Goal: Task Accomplishment & Management: Manage account settings

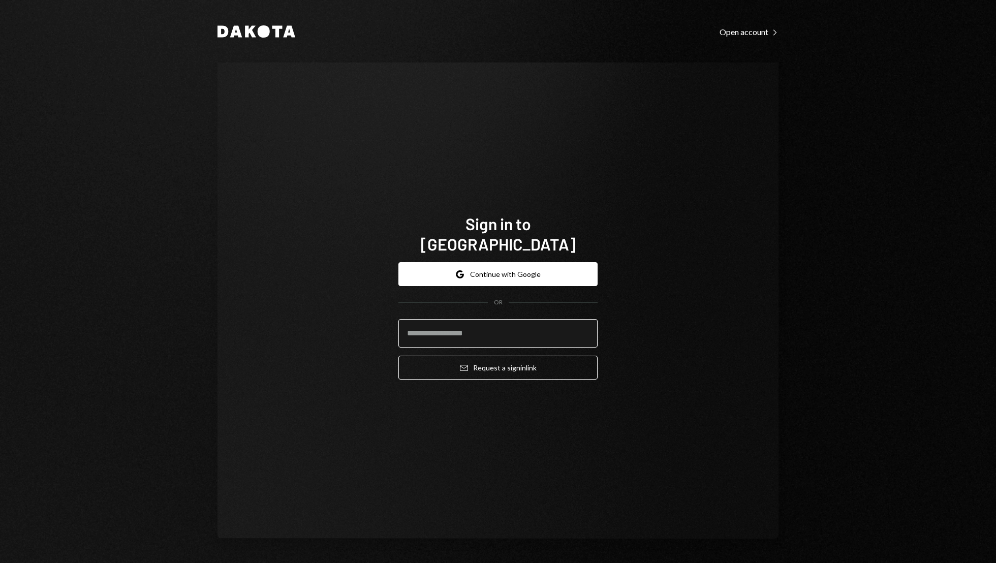
click at [438, 331] on input "email" at bounding box center [497, 333] width 199 height 28
type input "**********"
click at [398, 356] on button "Email Request a sign in link" at bounding box center [497, 368] width 199 height 24
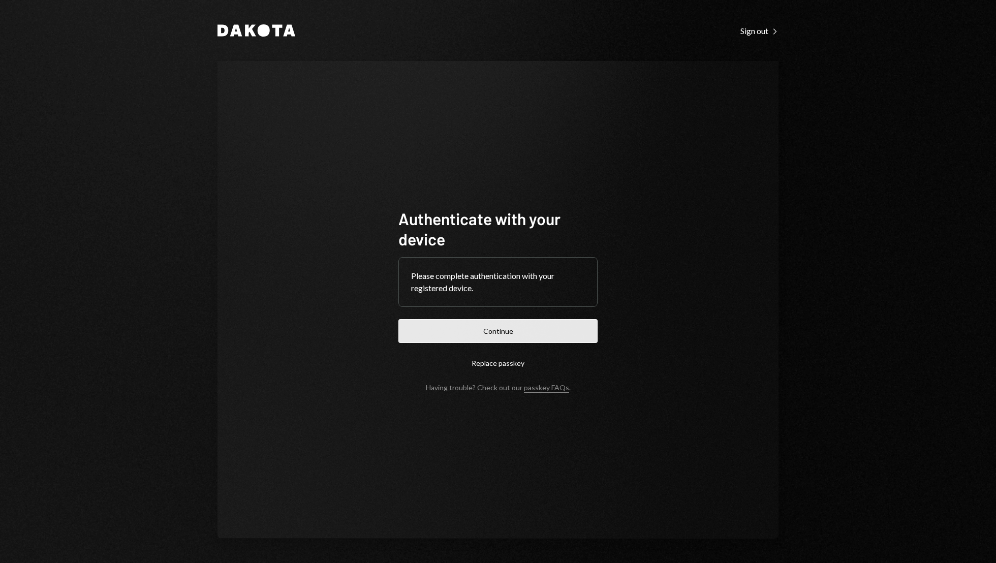
click at [516, 340] on button "Continue" at bounding box center [497, 331] width 199 height 24
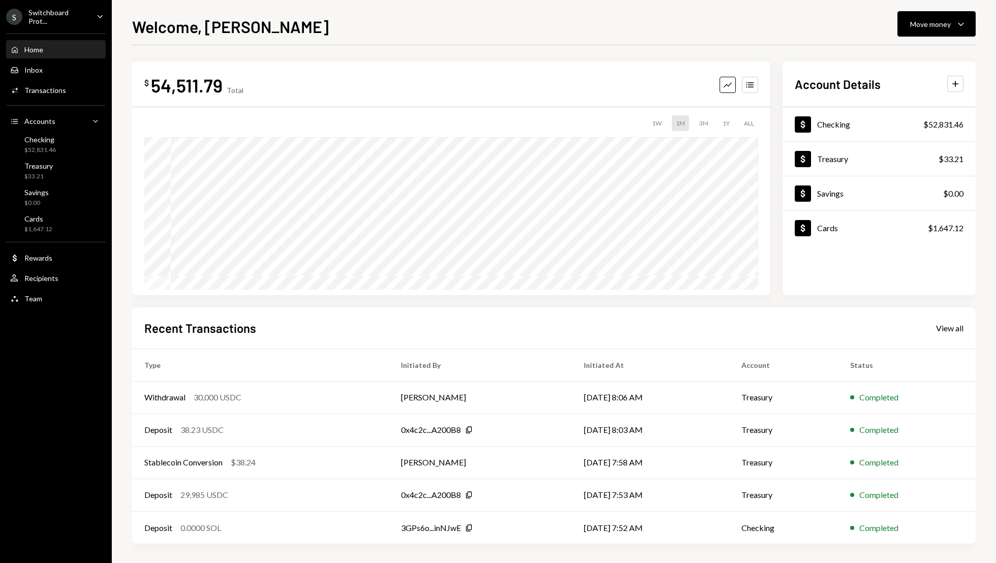
click at [516, 22] on div "Welcome, Christine Move money Caret Down" at bounding box center [554, 25] width 844 height 22
click at [40, 86] on div "Activities Transactions" at bounding box center [38, 90] width 56 height 9
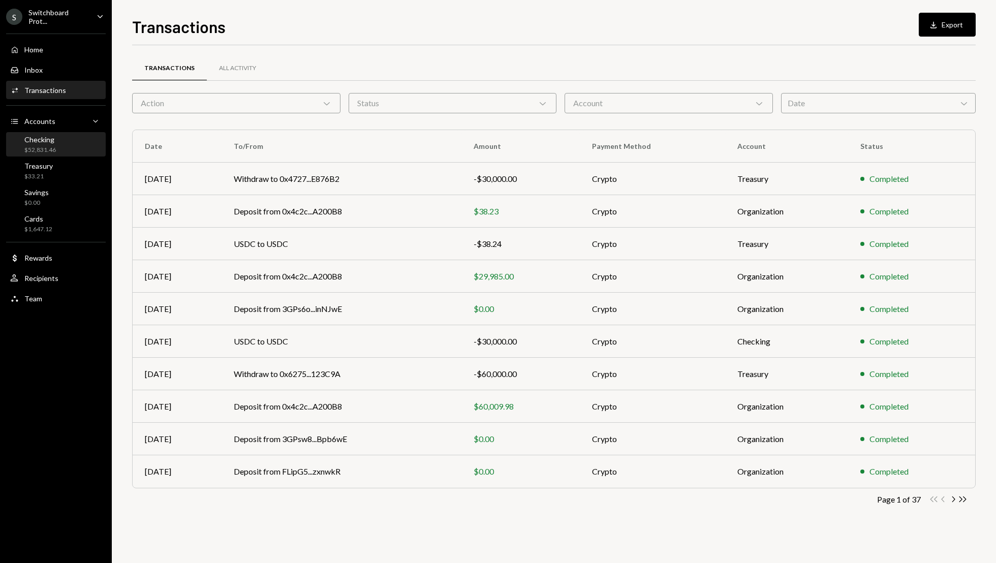
click at [39, 153] on div "Checking $52,831.46" at bounding box center [55, 144] width 91 height 23
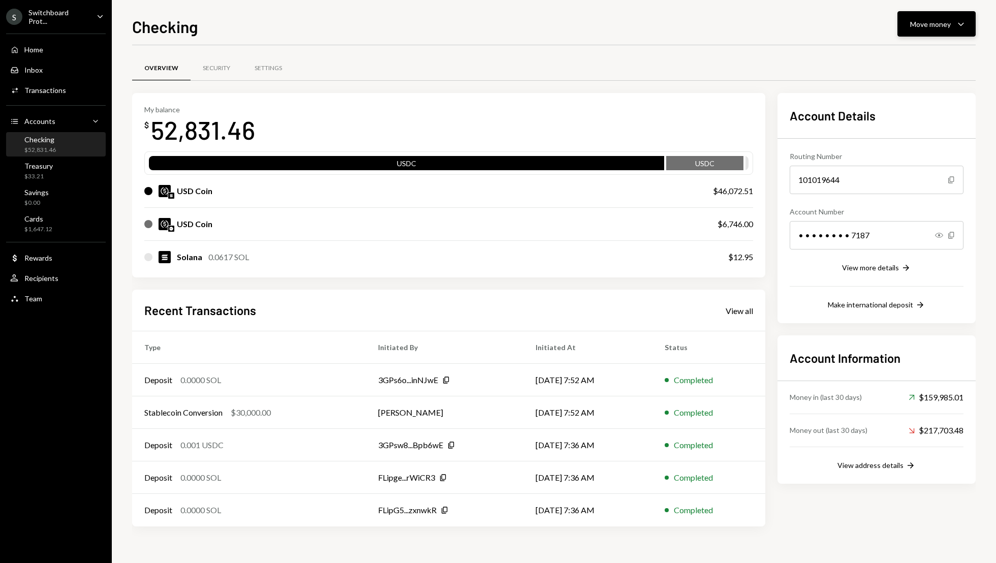
click at [917, 21] on div "Move money" at bounding box center [930, 24] width 41 height 11
click at [890, 59] on div "Withdraw Send" at bounding box center [920, 54] width 89 height 11
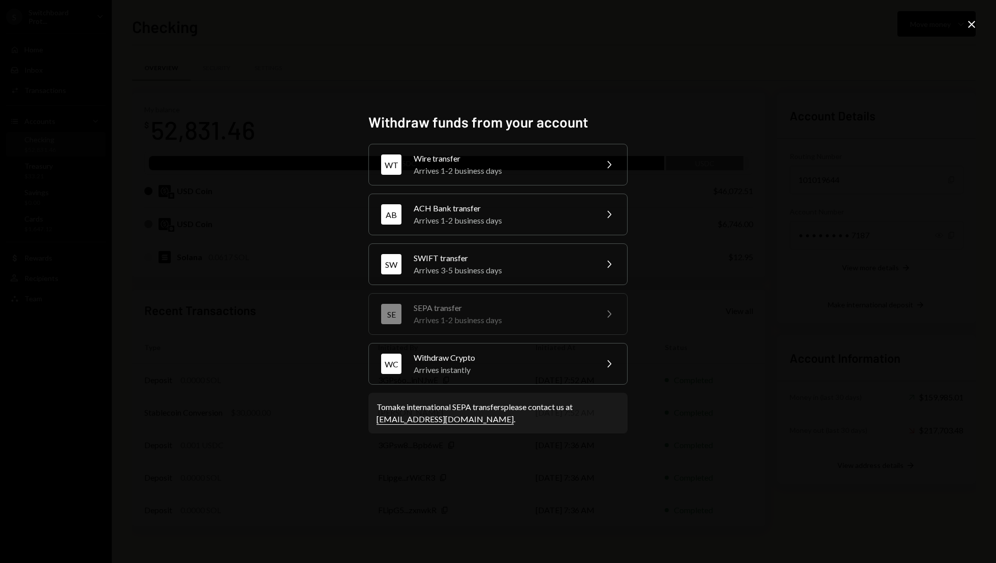
drag, startPoint x: 433, startPoint y: 201, endPoint x: 441, endPoint y: 191, distance: 12.7
click at [433, 201] on div "AB ACH Bank transfer Arrives 1-2 business days Chevron Right" at bounding box center [497, 215] width 259 height 42
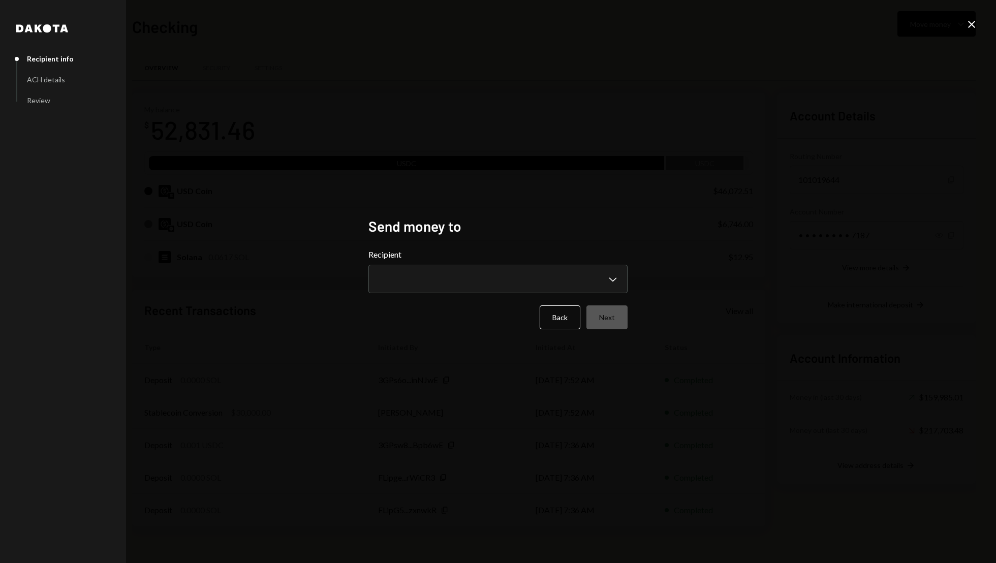
click at [973, 23] on icon at bounding box center [971, 24] width 7 height 7
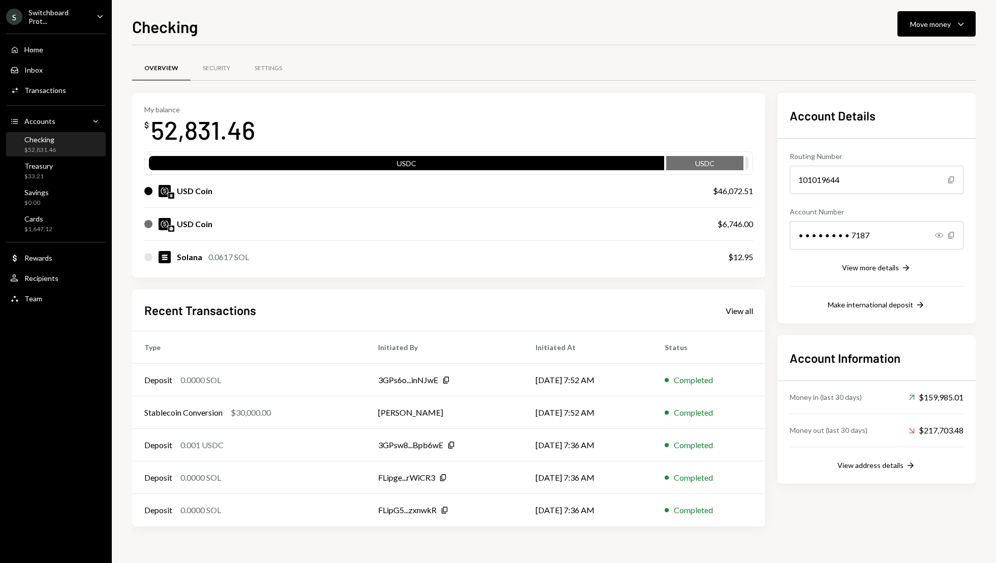
drag, startPoint x: 866, startPoint y: 138, endPoint x: 879, endPoint y: 115, distance: 25.7
click at [866, 137] on div "Account Details Routing Number 101019644 Copy Account Number • • • • • • • • 71…" at bounding box center [877, 208] width 174 height 206
click at [920, 22] on div "Move money" at bounding box center [930, 24] width 41 height 11
click at [900, 61] on div "Withdraw Send" at bounding box center [921, 54] width 102 height 23
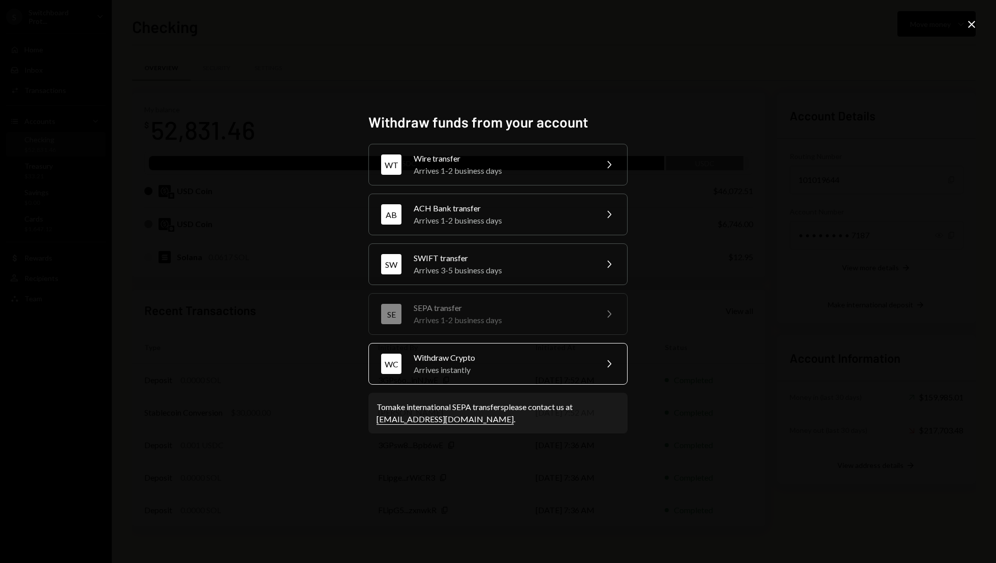
click at [510, 372] on div "Arrives instantly" at bounding box center [502, 370] width 177 height 12
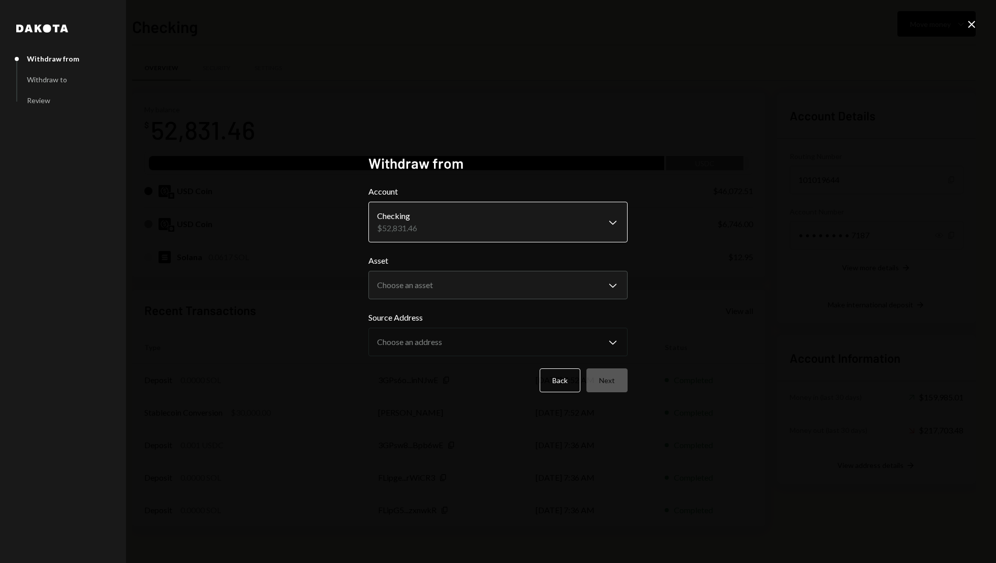
click at [439, 220] on body "S Switchboard Prot... Caret Down Home Home Inbox Inbox Activities Transactions …" at bounding box center [498, 281] width 996 height 563
click at [409, 284] on body "S Switchboard Prot... Caret Down Home Home Inbox Inbox Activities Transactions …" at bounding box center [498, 281] width 996 height 563
select select "****"
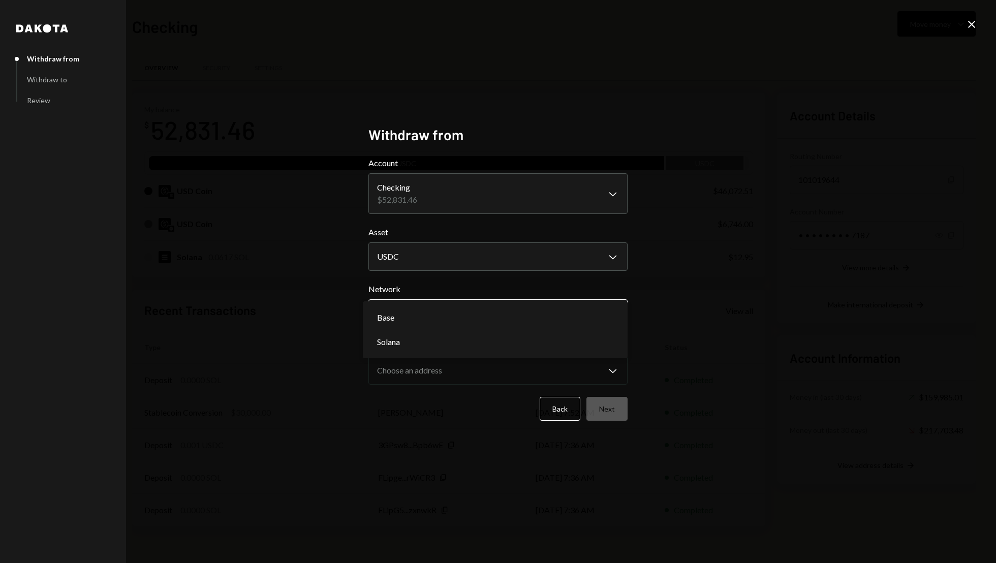
click at [435, 317] on body "S Switchboard Prot... Caret Down Home Home Inbox Inbox Activities Transactions …" at bounding box center [498, 281] width 996 height 563
click at [739, 370] on div "**********" at bounding box center [498, 281] width 996 height 563
click at [509, 317] on body "S Switchboard Prot... Caret Down Home Home Inbox Inbox Activities Transactions …" at bounding box center [498, 281] width 996 height 563
click at [970, 21] on icon "Close" at bounding box center [972, 24] width 12 height 12
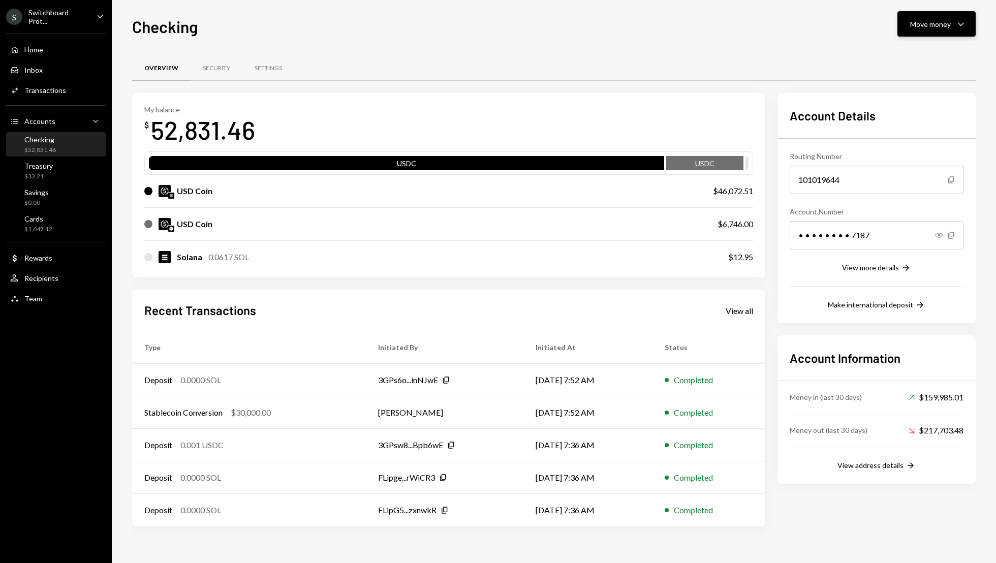
click at [951, 24] on div "Move money Caret Down" at bounding box center [936, 24] width 53 height 12
click at [898, 132] on div "Swap stablecoins" at bounding box center [928, 132] width 74 height 11
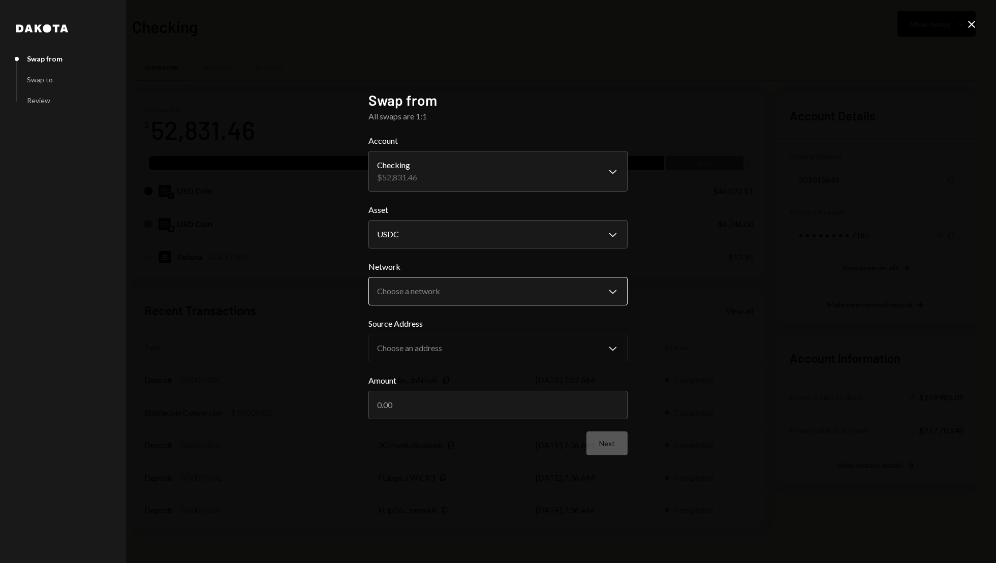
click at [449, 296] on body "S Switchboard Prot... Caret Down Home Home Inbox Inbox Activities Transactions …" at bounding box center [498, 281] width 996 height 563
click at [452, 291] on body "S Switchboard Prot... Caret Down Home Home Inbox Inbox Activities Transactions …" at bounding box center [498, 281] width 996 height 563
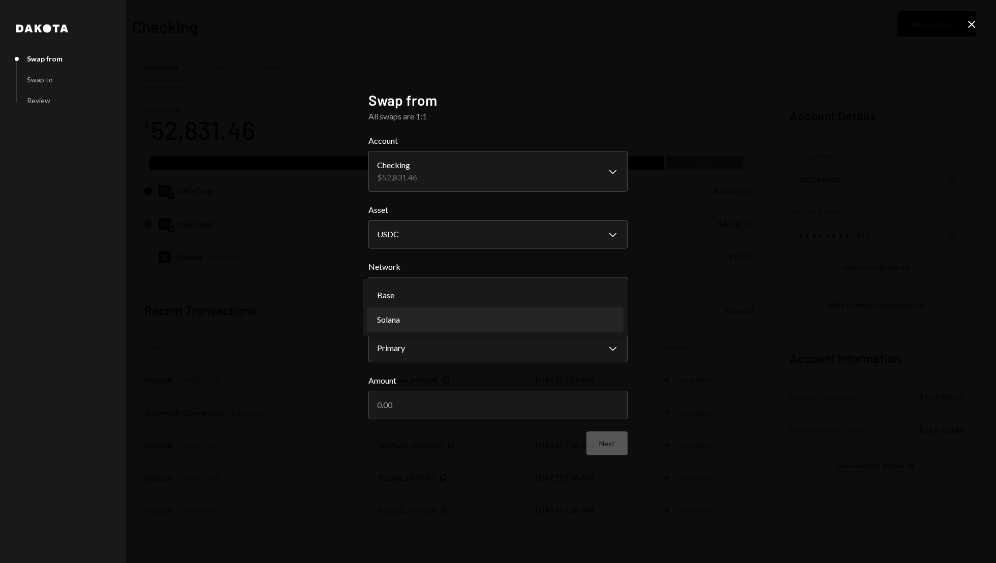
select select "**********"
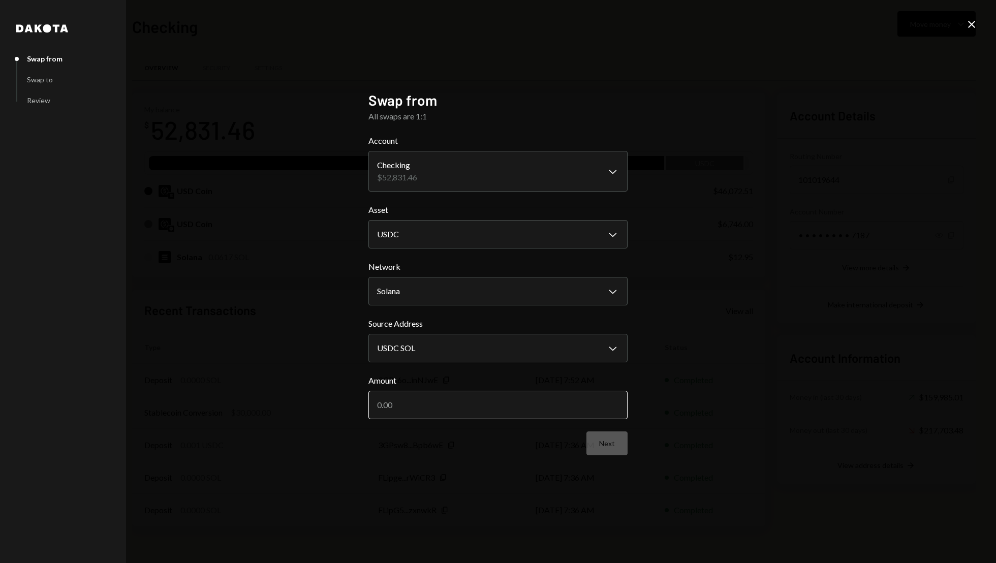
click at [433, 400] on input "Amount" at bounding box center [497, 405] width 259 height 28
click at [609, 439] on form "**********" at bounding box center [497, 295] width 259 height 321
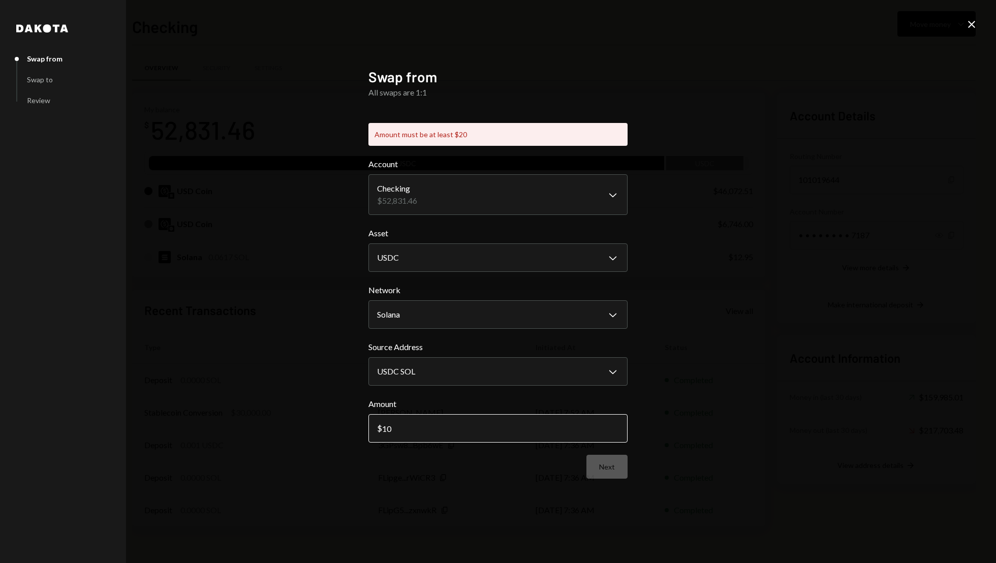
click at [406, 425] on input "10" at bounding box center [497, 428] width 259 height 28
type input "1"
type input "20"
click at [614, 469] on div "**********" at bounding box center [497, 281] width 259 height 427
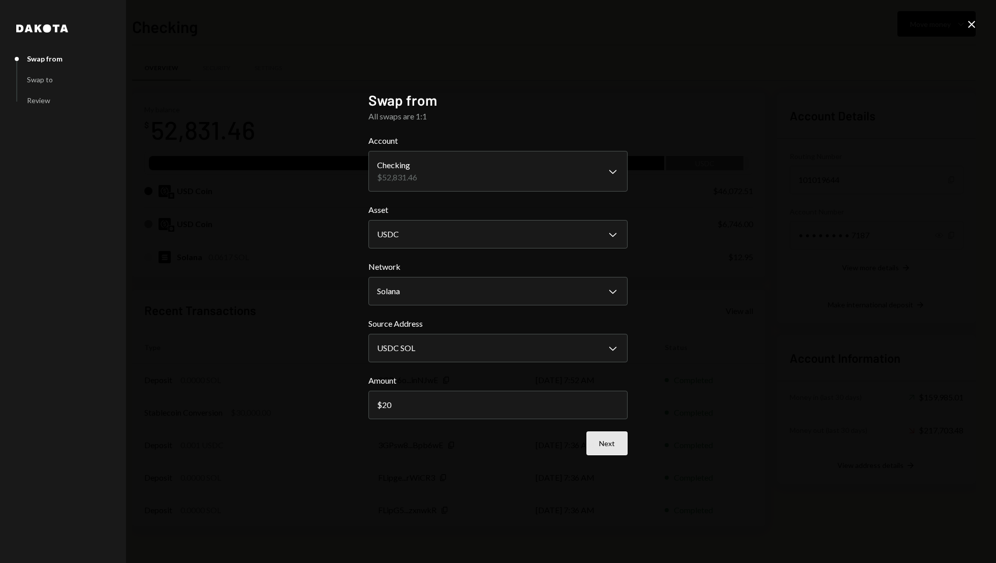
click at [602, 442] on button "Next" at bounding box center [606, 443] width 41 height 24
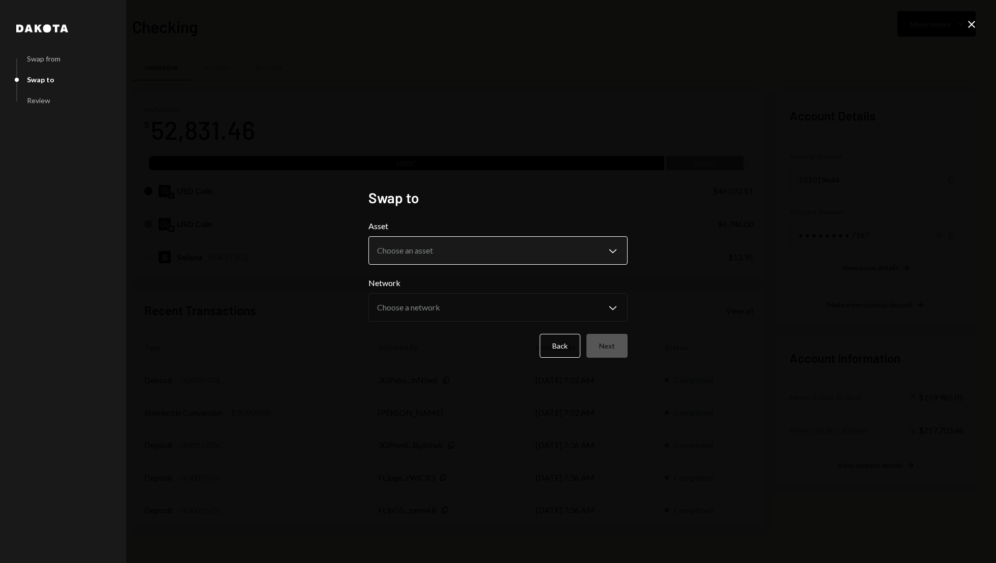
click at [463, 247] on body "S Switchboard Prot... Caret Down Home Home Inbox Inbox Activities Transactions …" at bounding box center [498, 281] width 996 height 563
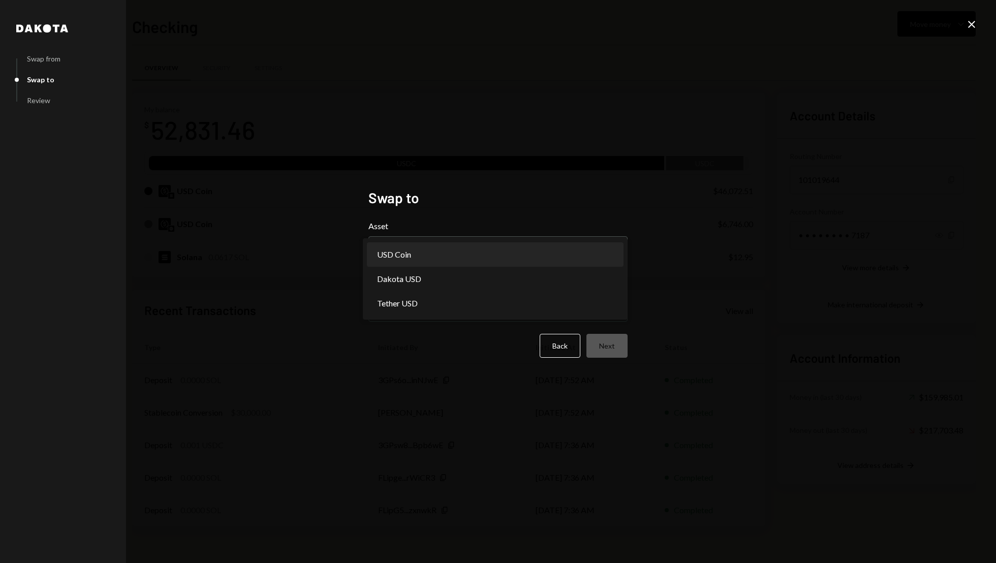
select select "****"
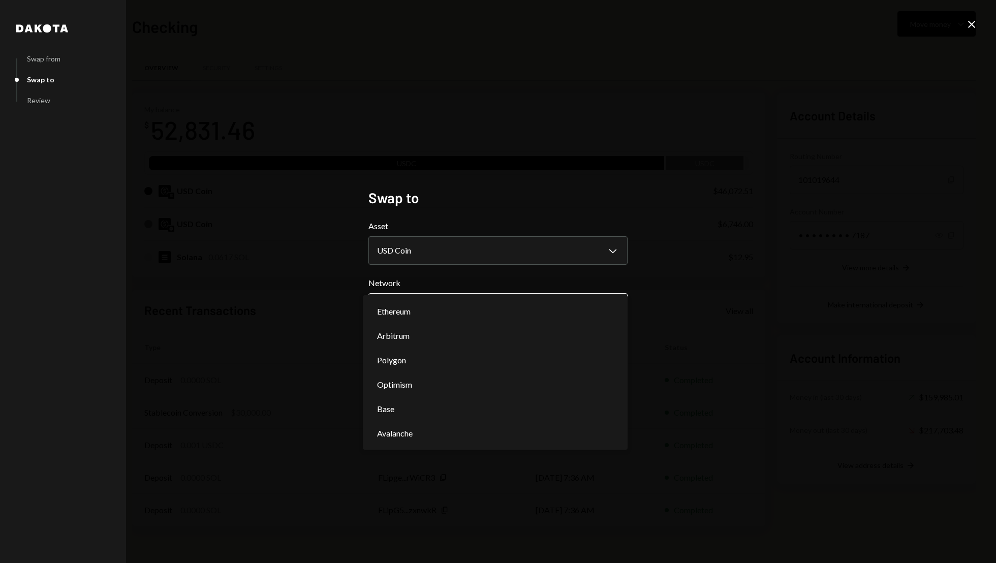
click at [442, 309] on body "S Switchboard Prot... Caret Down Home Home Inbox Inbox Activities Transactions …" at bounding box center [498, 281] width 996 height 563
select select "**********"
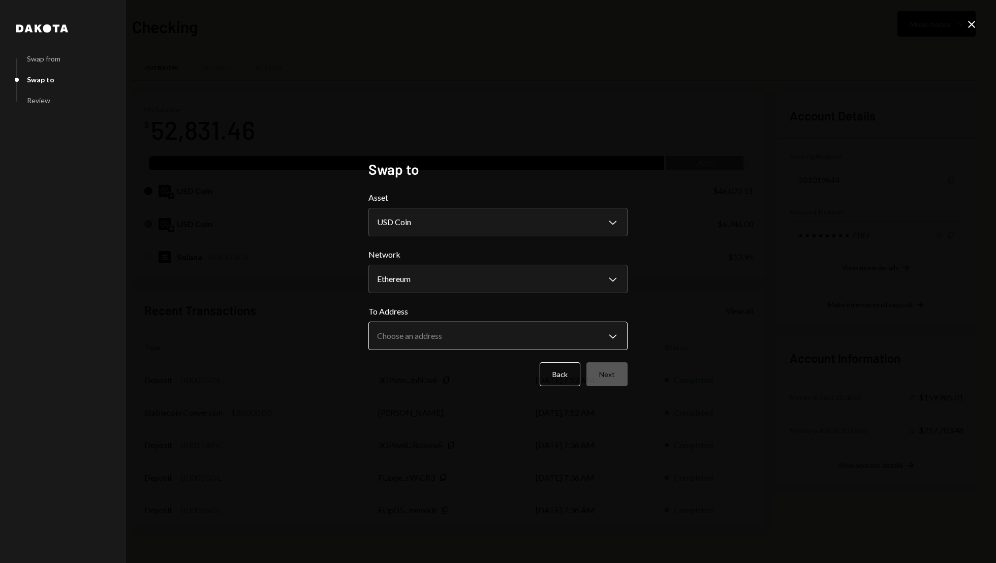
click at [567, 341] on body "S Switchboard Prot... Caret Down Home Home Inbox Inbox Activities Transactions …" at bounding box center [498, 281] width 996 height 563
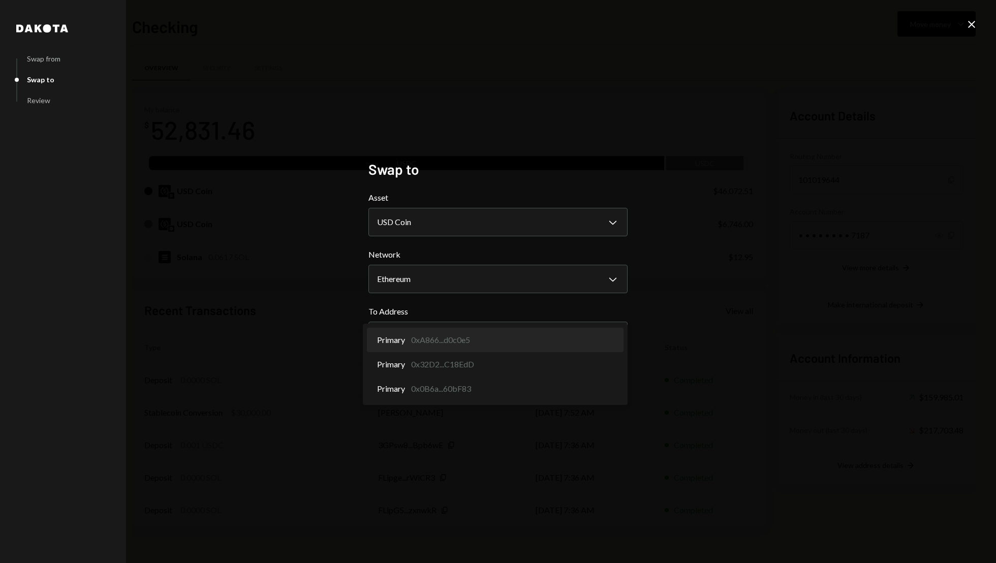
select select "**********"
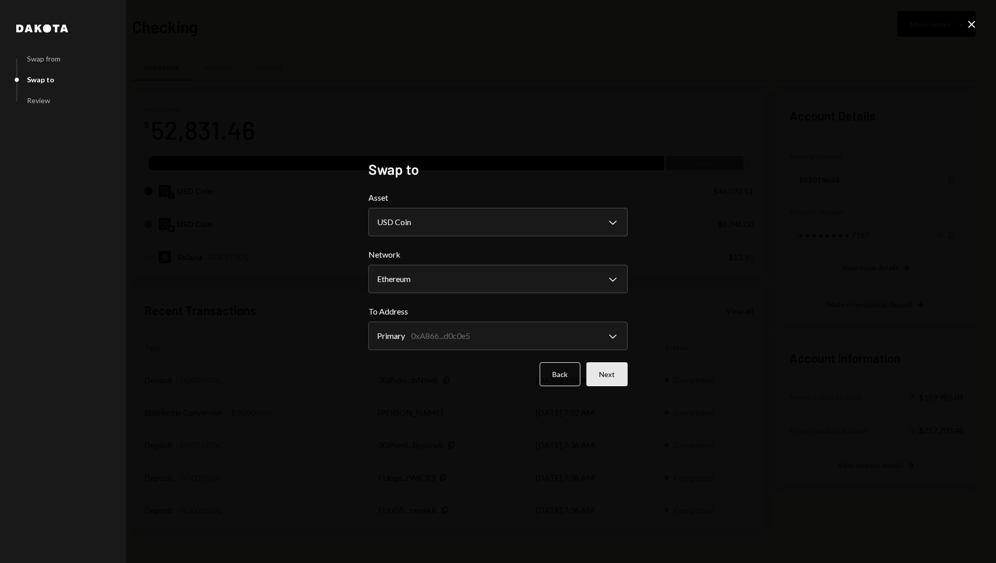
click at [613, 377] on button "Next" at bounding box center [606, 374] width 41 height 24
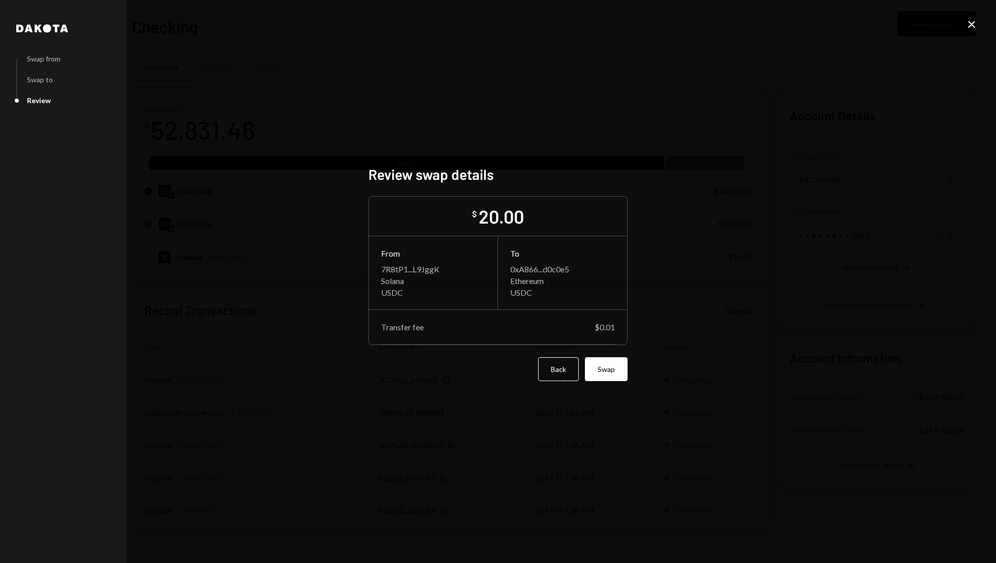
click at [597, 392] on div "Review swap details $ 20.00 From 7R8tP1...L9JggK Solana USDC To 0xA866...d0c0e5…" at bounding box center [497, 282] width 259 height 232
click at [606, 363] on button "Swap" at bounding box center [606, 369] width 43 height 24
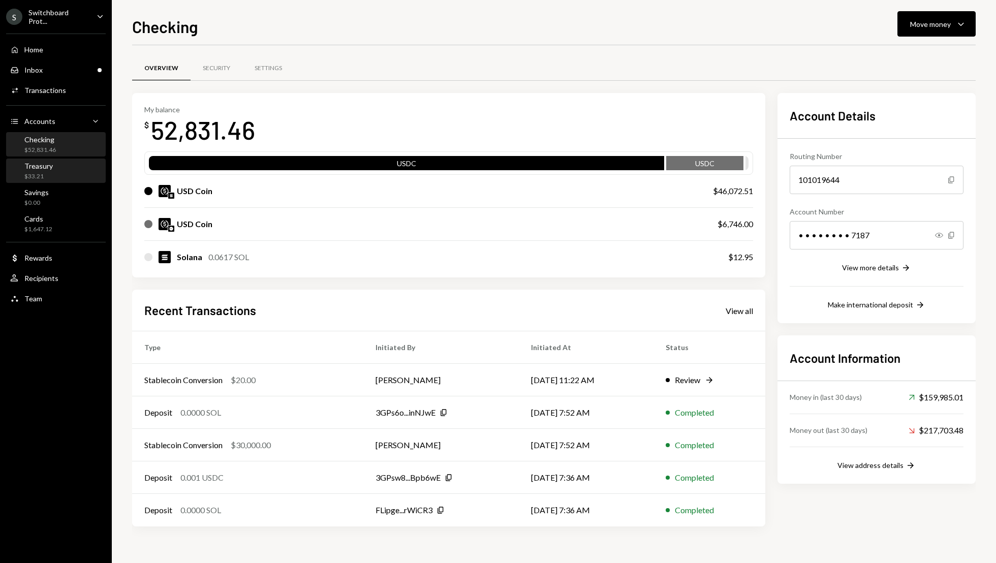
click at [53, 167] on div "Treasury $33.21" at bounding box center [55, 171] width 91 height 19
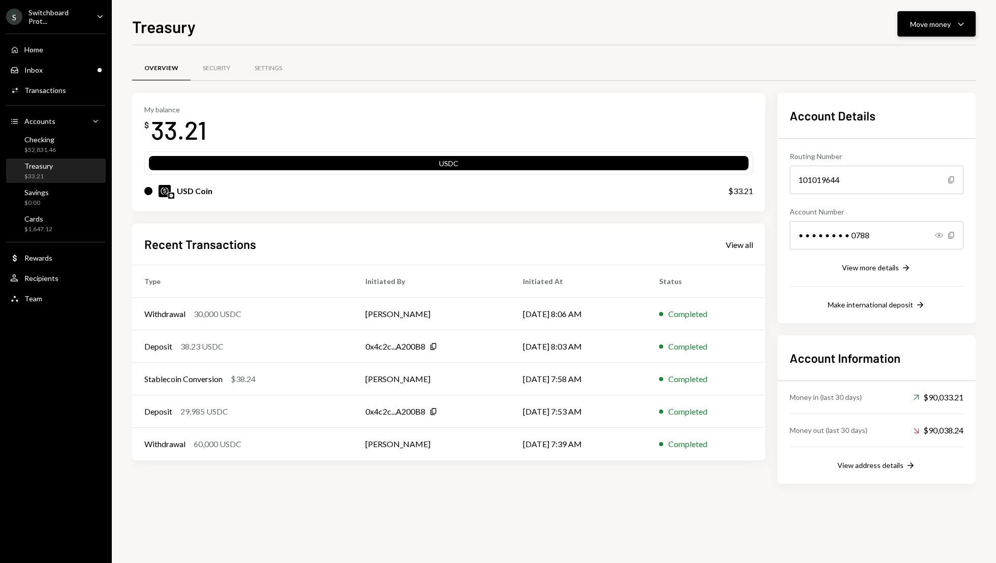
click at [963, 17] on button "Move money Caret Down" at bounding box center [936, 23] width 78 height 25
click at [901, 50] on div "Send" at bounding box center [928, 54] width 74 height 11
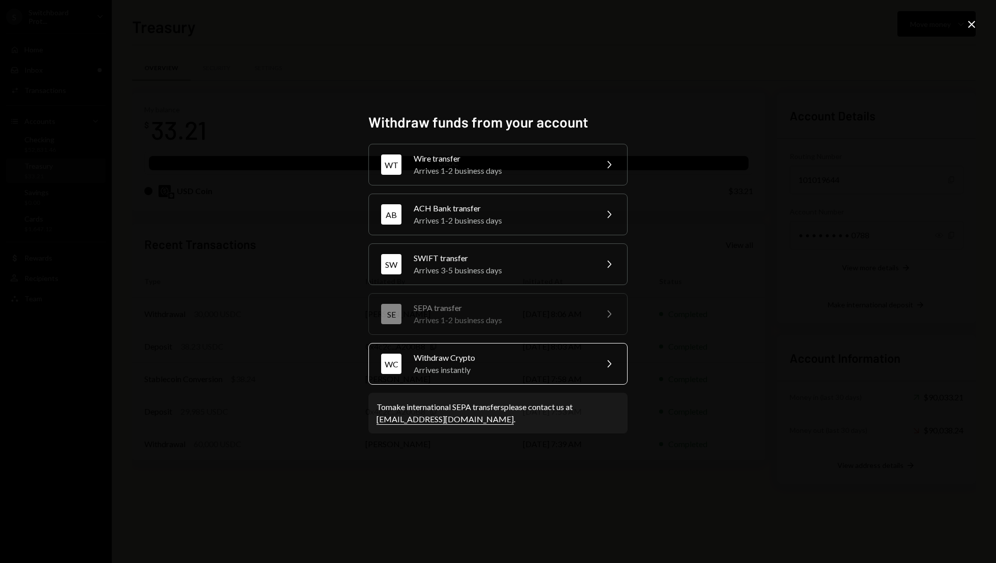
click at [537, 358] on div "Withdraw Crypto" at bounding box center [502, 358] width 177 height 12
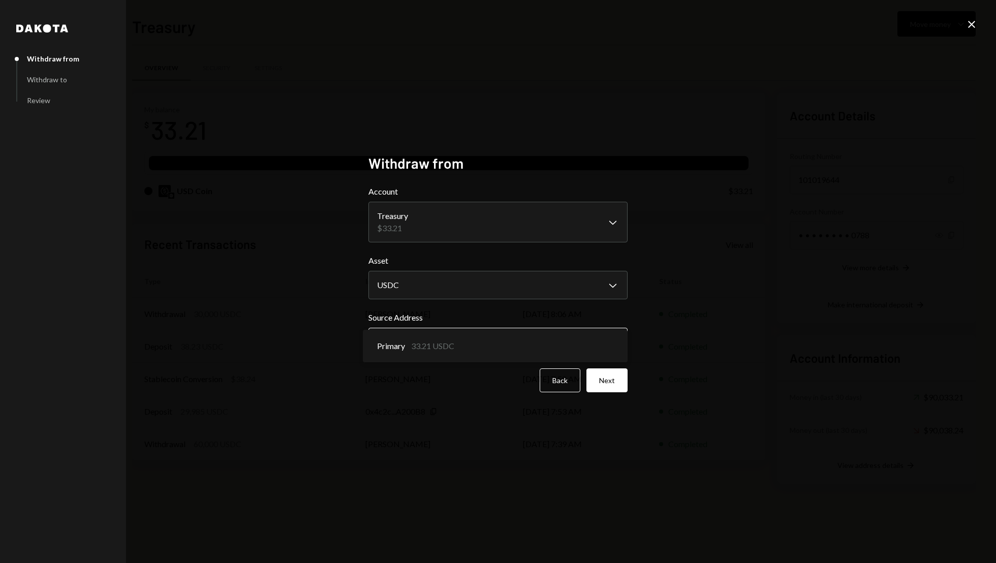
click at [438, 339] on body "S Switchboard Prot... Caret Down Home Home Inbox Inbox Activities Transactions …" at bounding box center [498, 281] width 996 height 563
click at [607, 333] on div "Primary 33.21 USDC" at bounding box center [495, 346] width 265 height 33
click at [607, 383] on button "Next" at bounding box center [606, 380] width 41 height 24
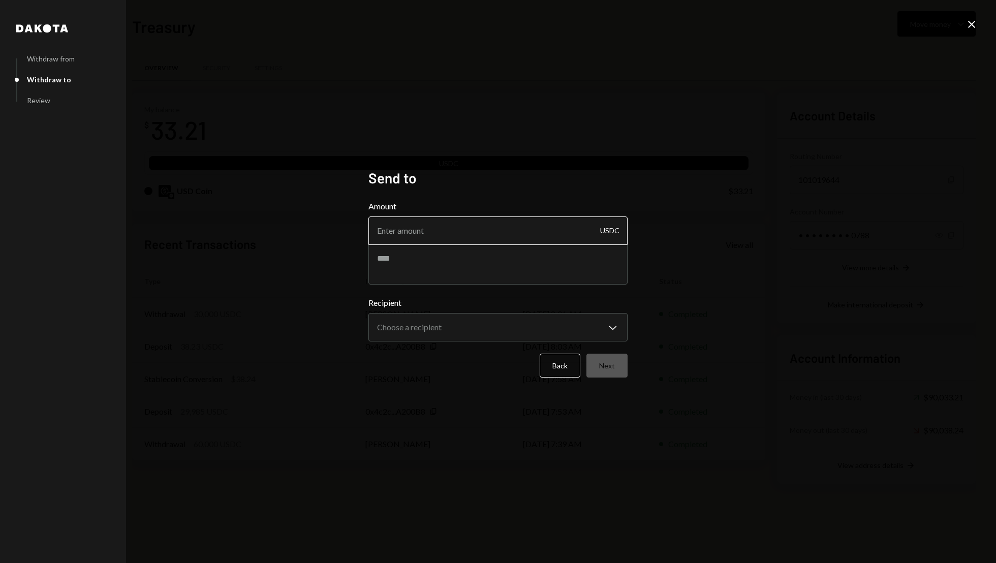
click at [407, 221] on input "Amount" at bounding box center [497, 230] width 259 height 28
type input "10"
click at [399, 251] on textarea at bounding box center [497, 264] width 259 height 41
type textarea "**********"
click at [406, 332] on body "S Switchboard Prot... Caret Down Home Home Inbox Inbox Activities Transactions …" at bounding box center [498, 281] width 996 height 563
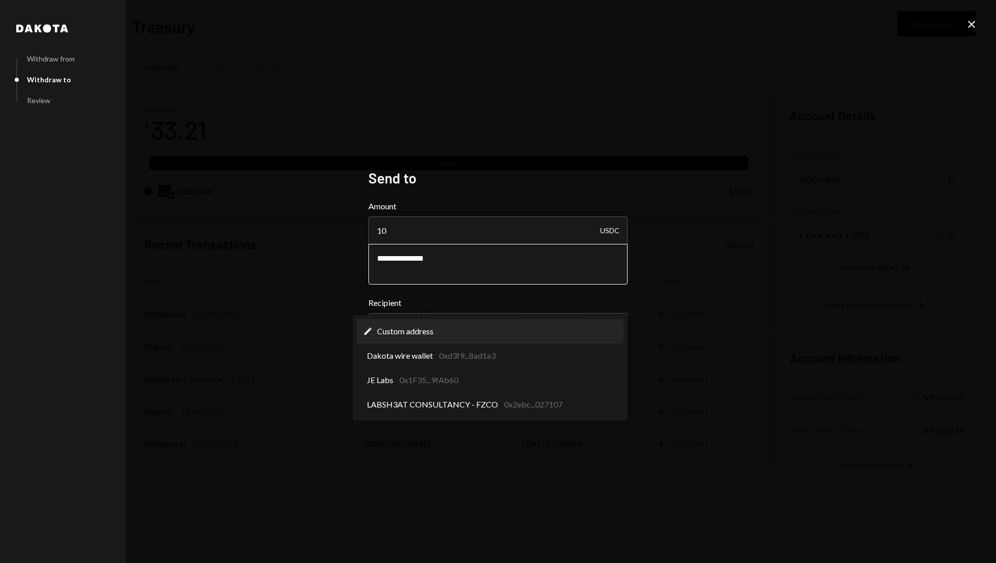
select select "**********"
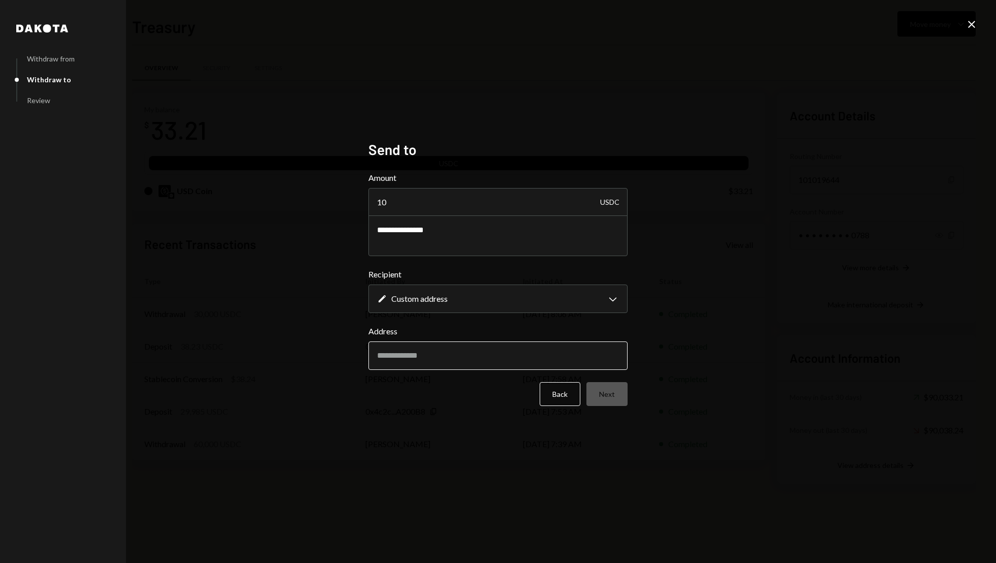
click at [424, 349] on input "Address" at bounding box center [497, 355] width 259 height 28
paste input "**********"
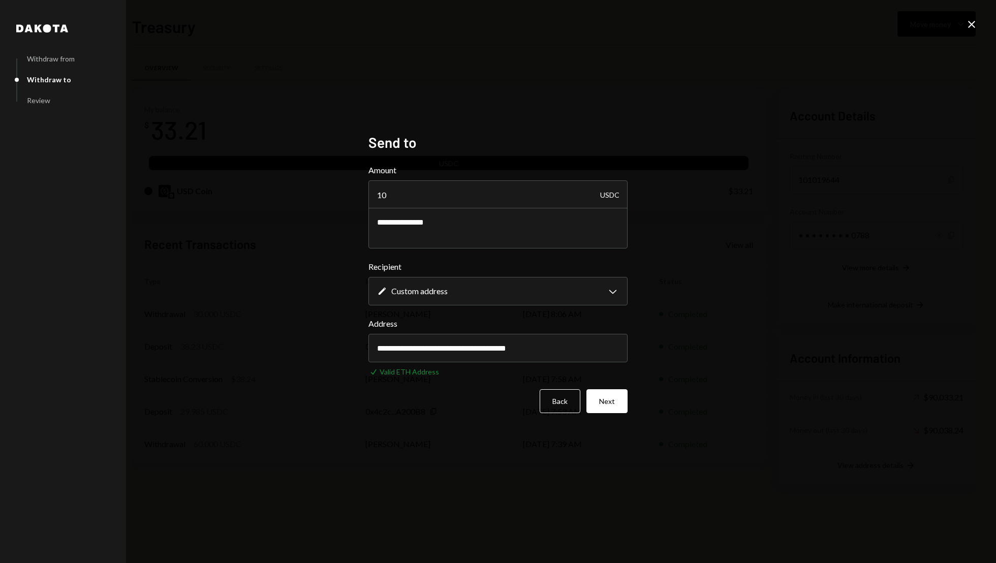
type input "**********"
click at [604, 395] on button "Next" at bounding box center [606, 401] width 41 height 24
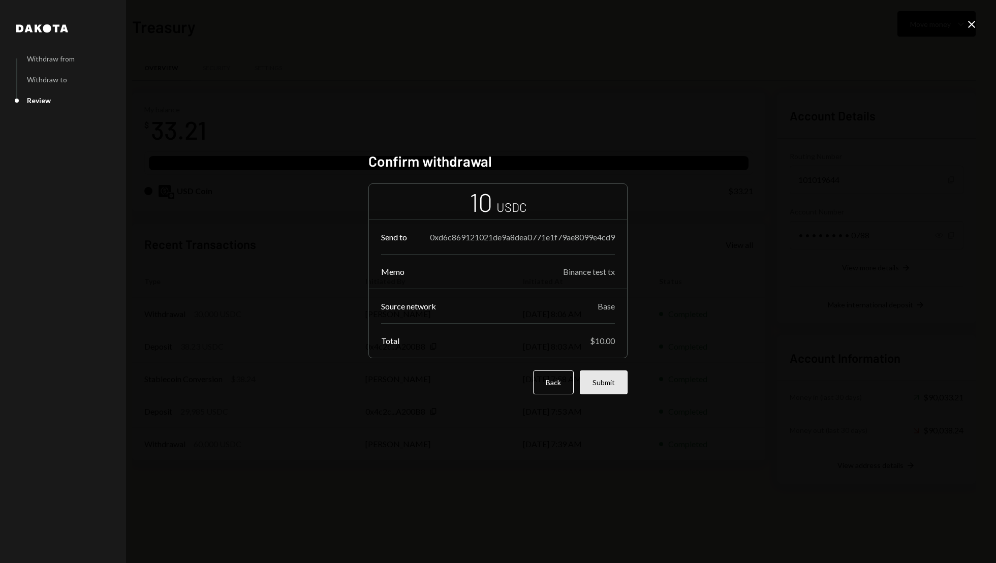
click at [617, 384] on button "Submit" at bounding box center [604, 382] width 48 height 24
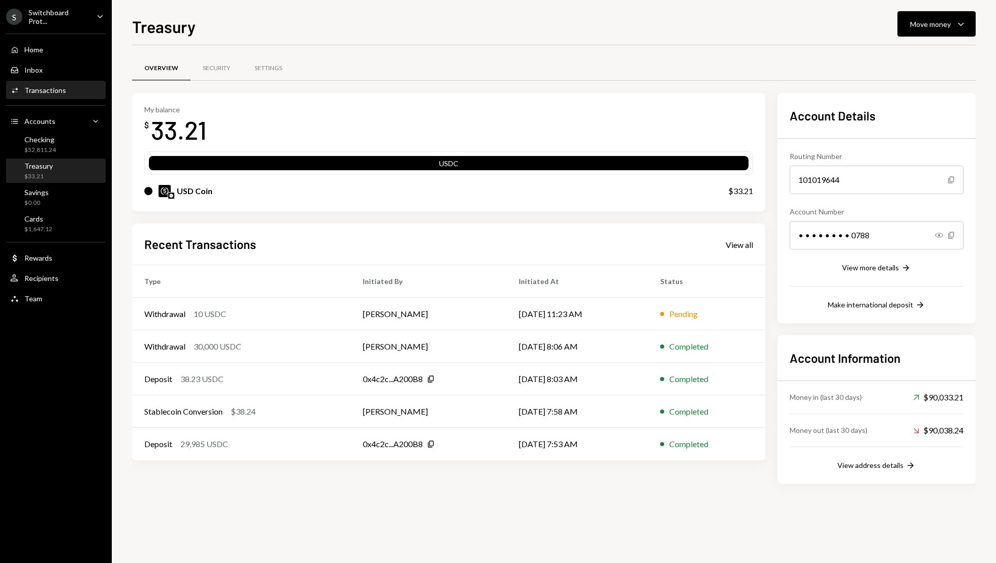
click at [73, 86] on div "Activities Transactions" at bounding box center [55, 90] width 91 height 9
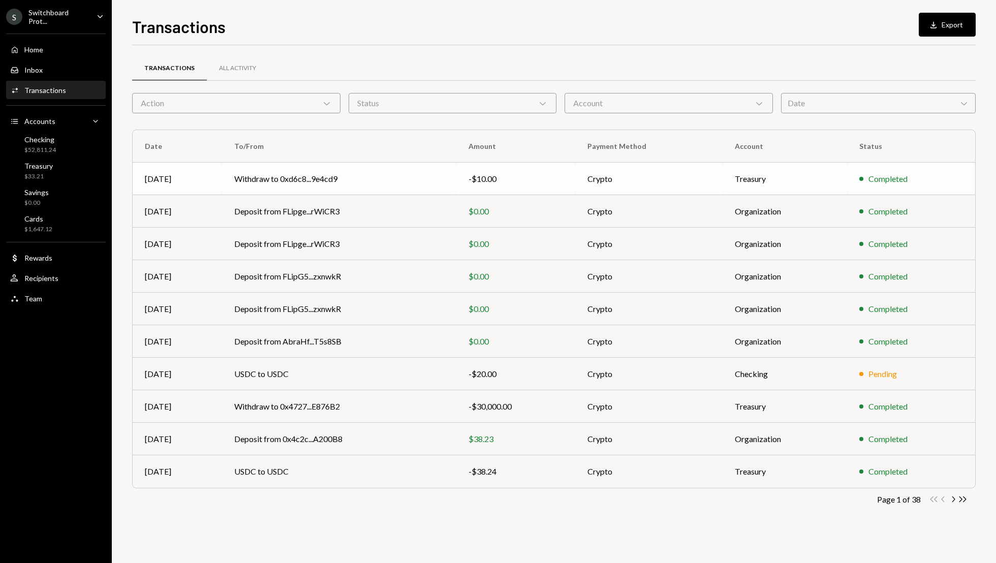
click at [782, 168] on td "Treasury" at bounding box center [785, 179] width 125 height 33
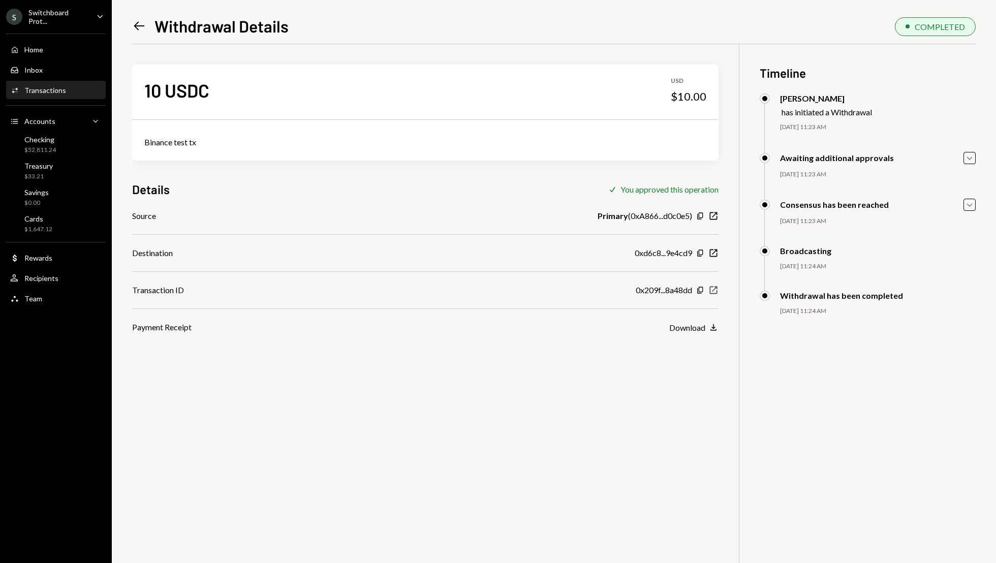
click at [711, 290] on icon "New Window" at bounding box center [713, 290] width 10 height 10
click at [711, 218] on icon "New Window" at bounding box center [713, 216] width 10 height 10
click at [699, 214] on icon "Copy" at bounding box center [700, 216] width 8 height 8
click at [55, 74] on div "Inbox Inbox" at bounding box center [55, 69] width 91 height 17
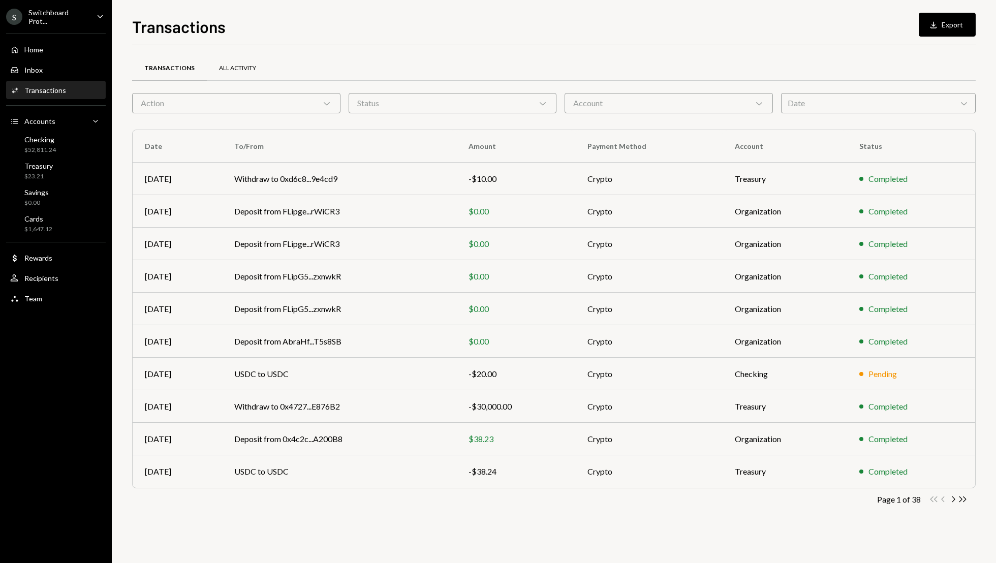
click at [231, 62] on div "All Activity" at bounding box center [237, 68] width 61 height 24
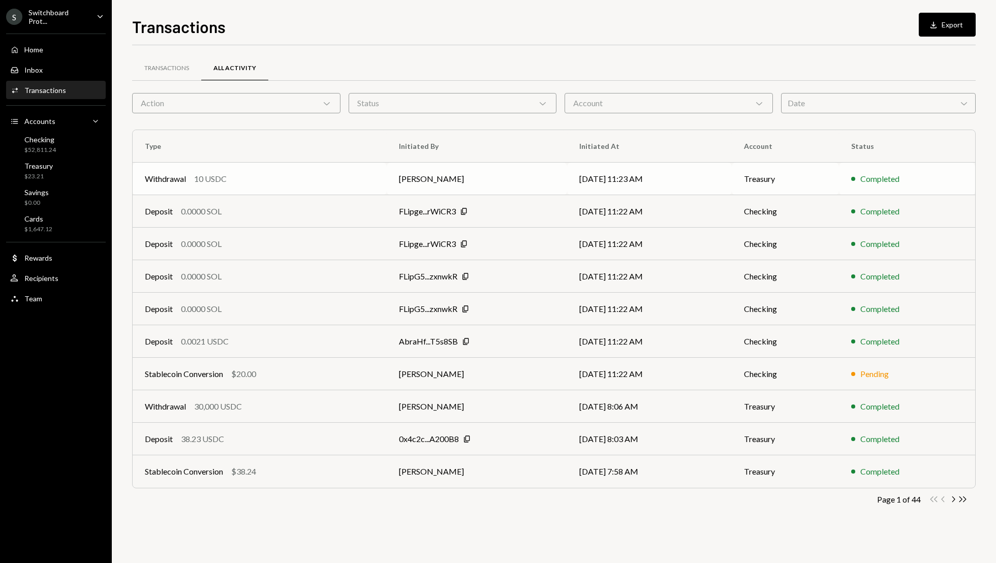
click at [880, 183] on div "Completed" at bounding box center [879, 179] width 39 height 12
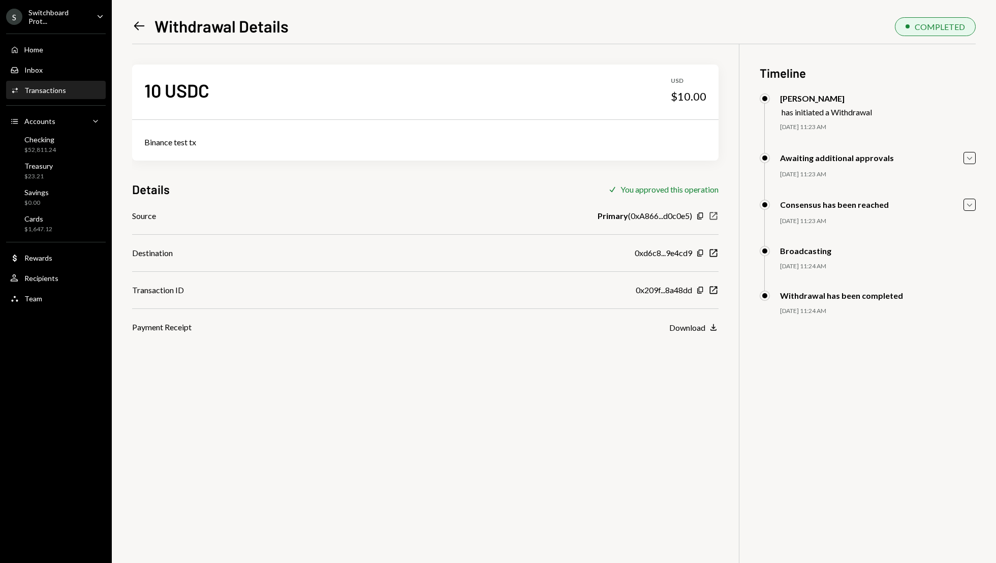
click at [715, 219] on icon "New Window" at bounding box center [713, 216] width 10 height 10
click at [713, 328] on icon "button" at bounding box center [713, 327] width 6 height 7
click at [137, 25] on icon "Left Arrow" at bounding box center [139, 26] width 14 height 14
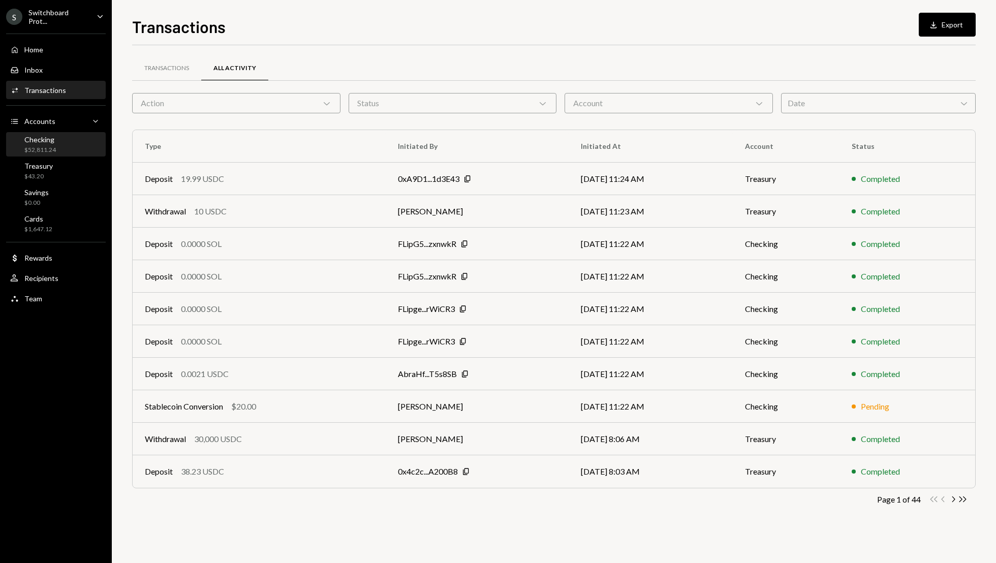
click at [40, 148] on div "$52,811.24" at bounding box center [40, 150] width 32 height 9
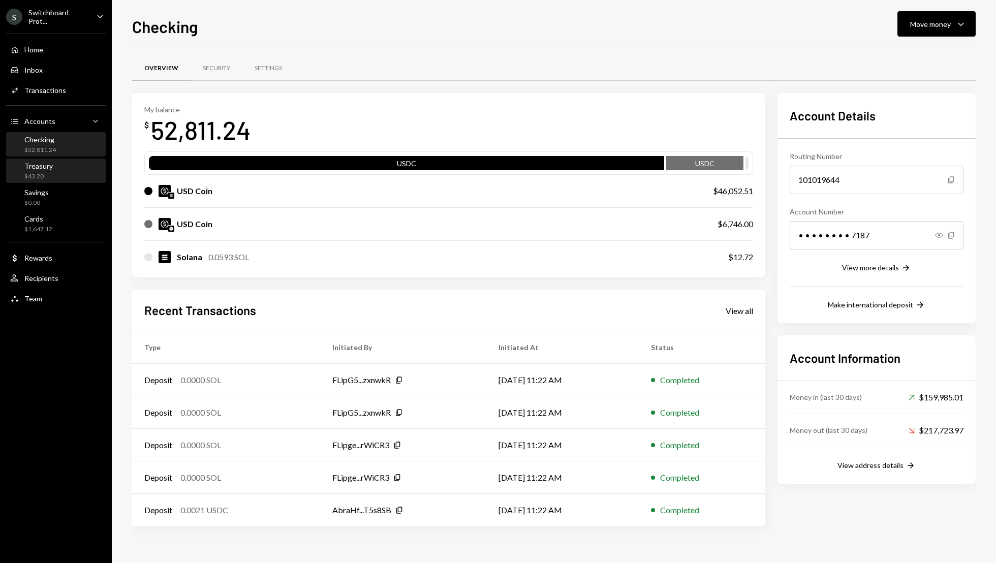
click at [47, 174] on div "$43.20" at bounding box center [38, 176] width 28 height 9
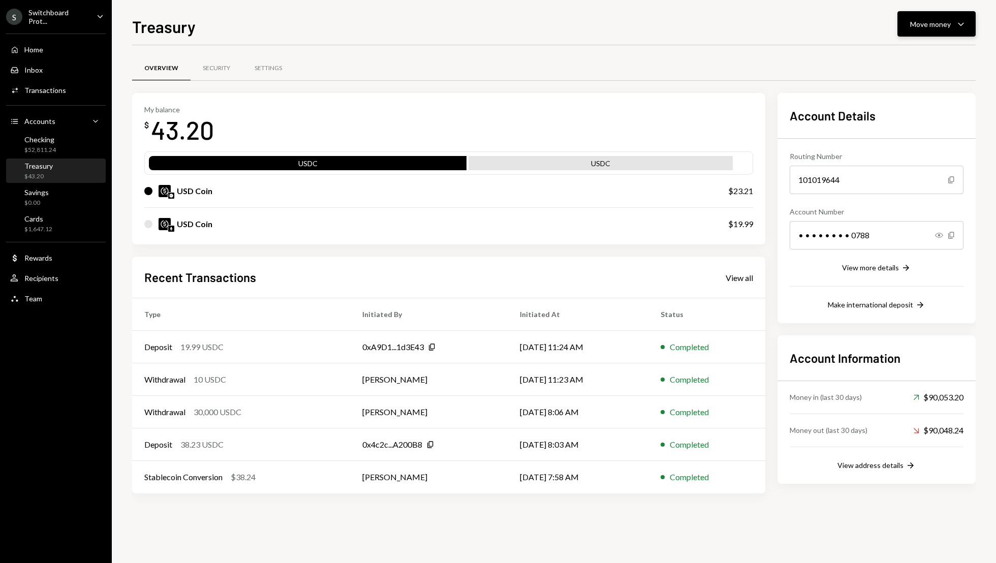
click at [930, 23] on div "Move money" at bounding box center [930, 24] width 41 height 11
click at [912, 52] on div "Send" at bounding box center [928, 54] width 74 height 11
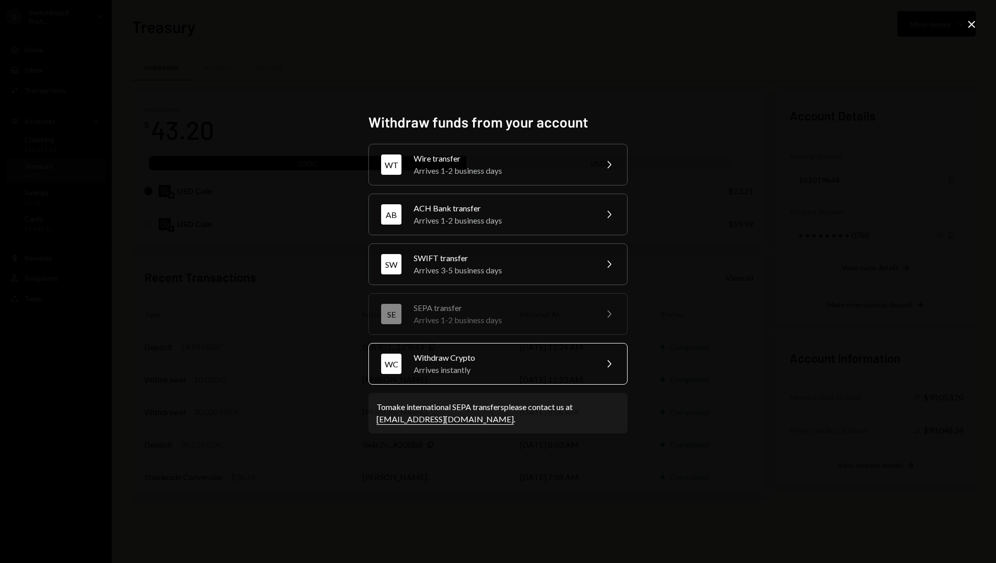
click at [471, 355] on div "Withdraw Crypto" at bounding box center [502, 358] width 177 height 12
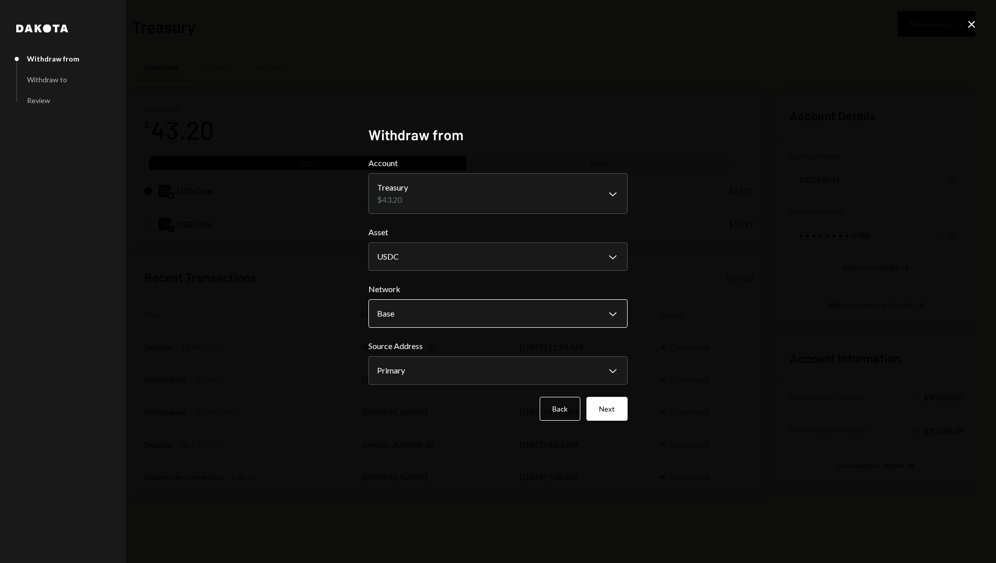
click at [458, 319] on body "S Switchboard Prot... Caret Down Home Home Inbox Inbox Activities Transactions …" at bounding box center [498, 281] width 996 height 563
select select "**********"
click at [607, 412] on button "Next" at bounding box center [606, 409] width 41 height 24
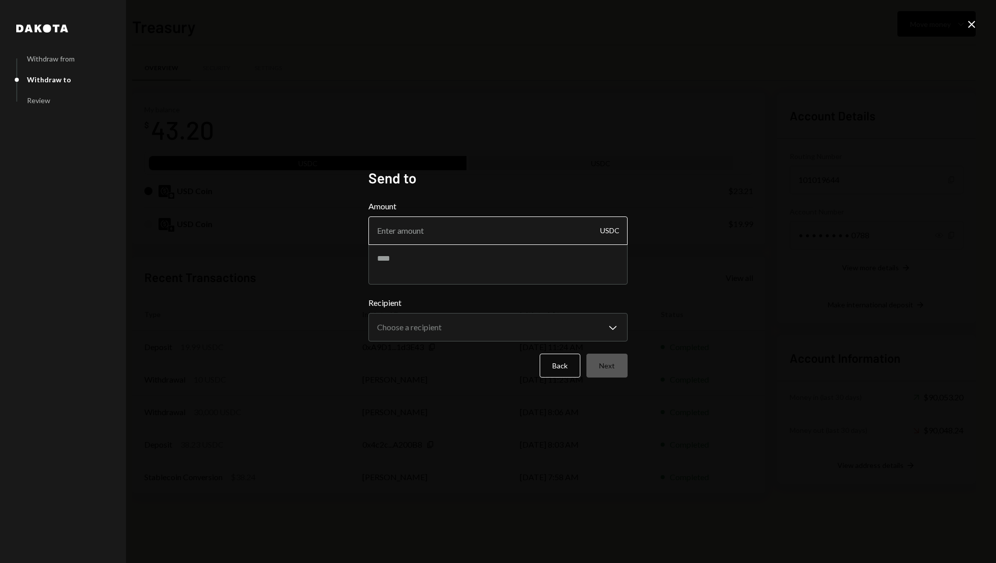
click at [488, 238] on input "Amount" at bounding box center [497, 230] width 259 height 28
type input "10"
click at [440, 258] on textarea at bounding box center [497, 264] width 259 height 41
type textarea "**********"
click at [428, 328] on body "S Switchboard Prot... Caret Down Home Home Inbox Inbox Activities Transactions …" at bounding box center [498, 281] width 996 height 563
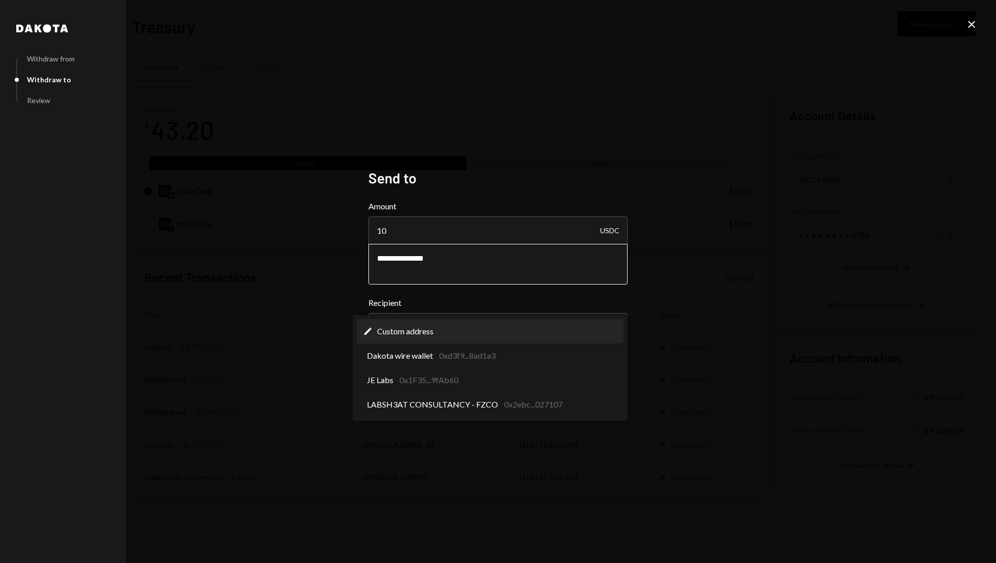
select select "**********"
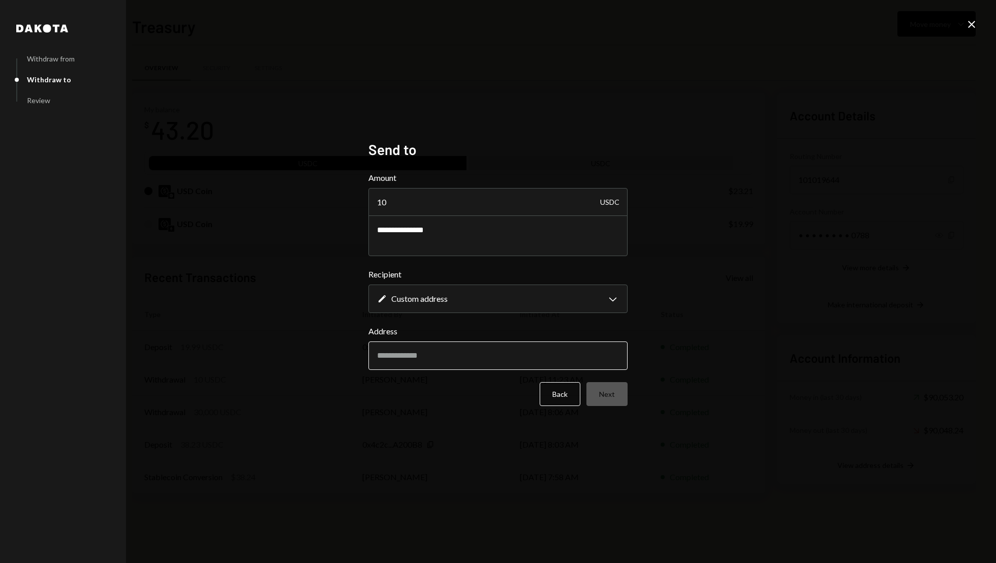
click at [424, 355] on input "Address" at bounding box center [497, 355] width 259 height 28
paste input "**********"
type input "*"
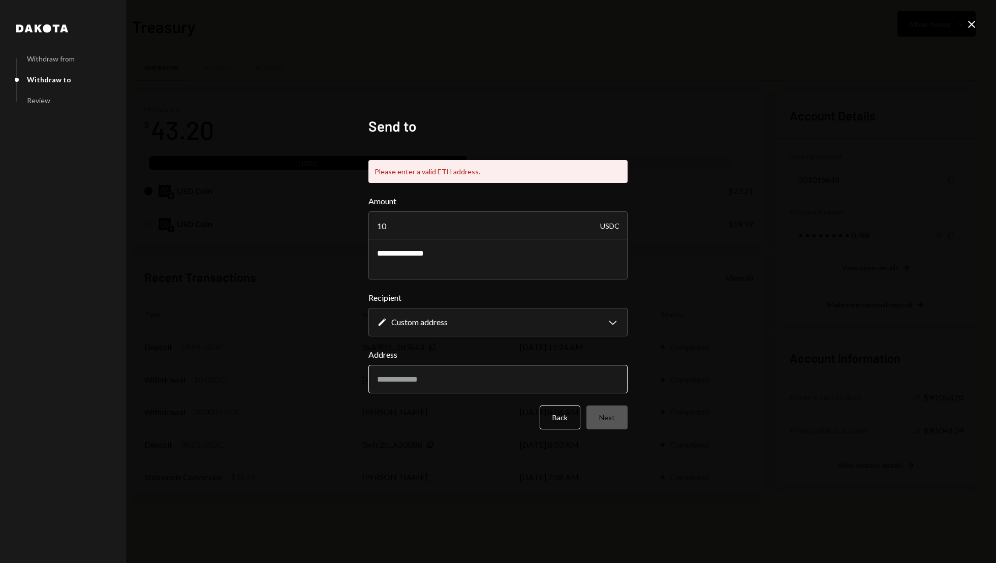
click at [420, 378] on input "Address" at bounding box center [497, 379] width 259 height 28
paste input "**********"
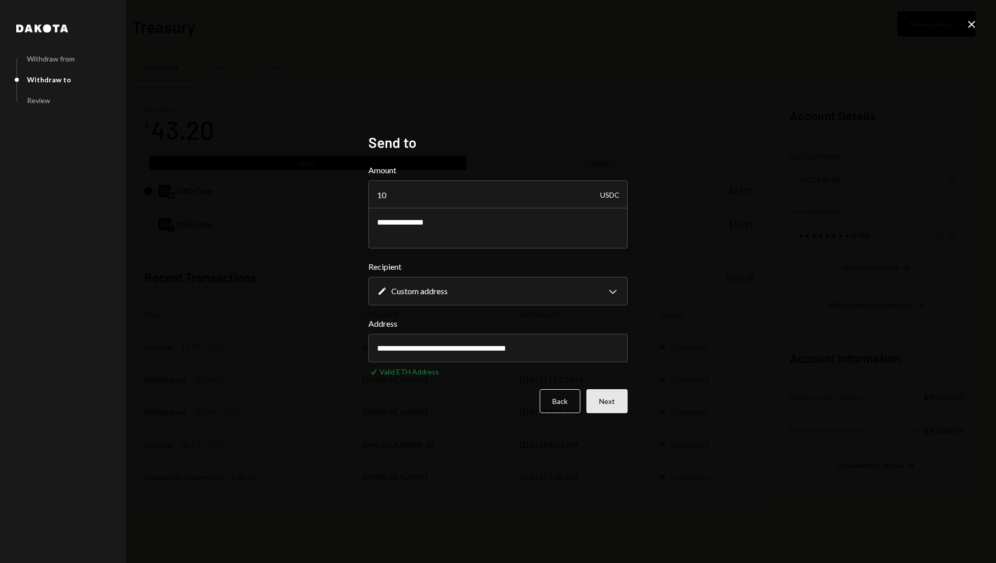
type input "**********"
click at [620, 403] on button "Next" at bounding box center [606, 401] width 41 height 24
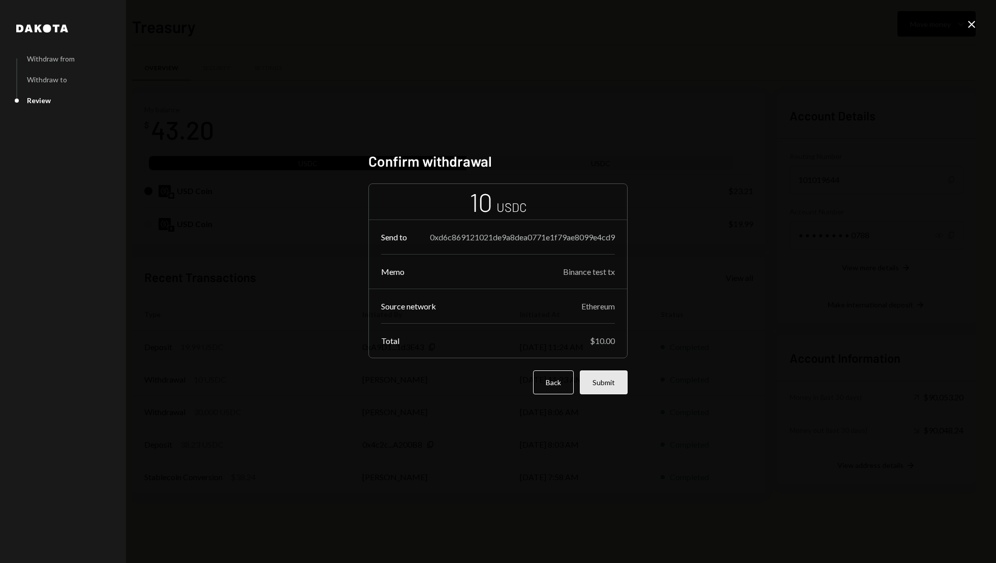
click at [607, 390] on button "Submit" at bounding box center [604, 382] width 48 height 24
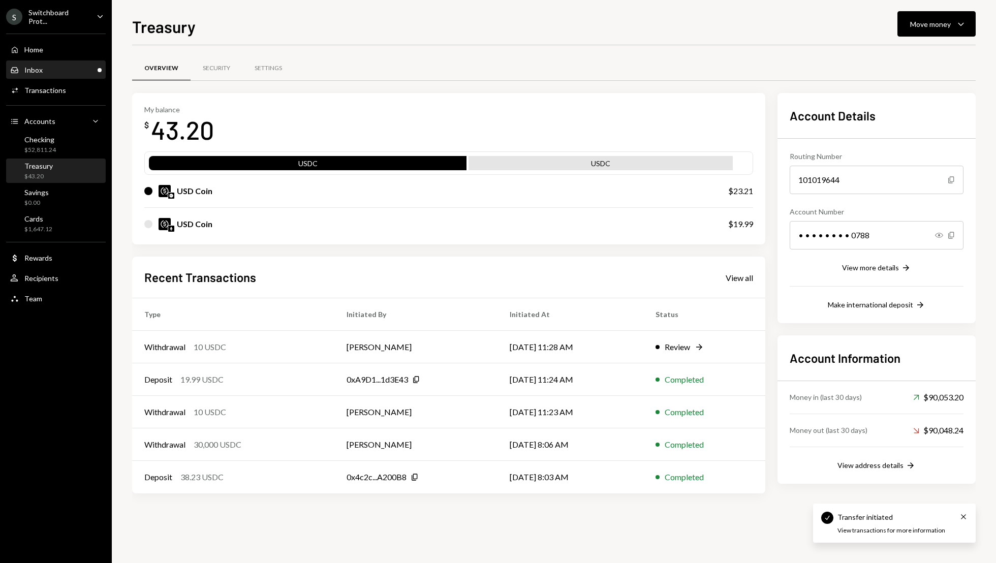
click at [68, 71] on div "Inbox Inbox" at bounding box center [55, 70] width 91 height 9
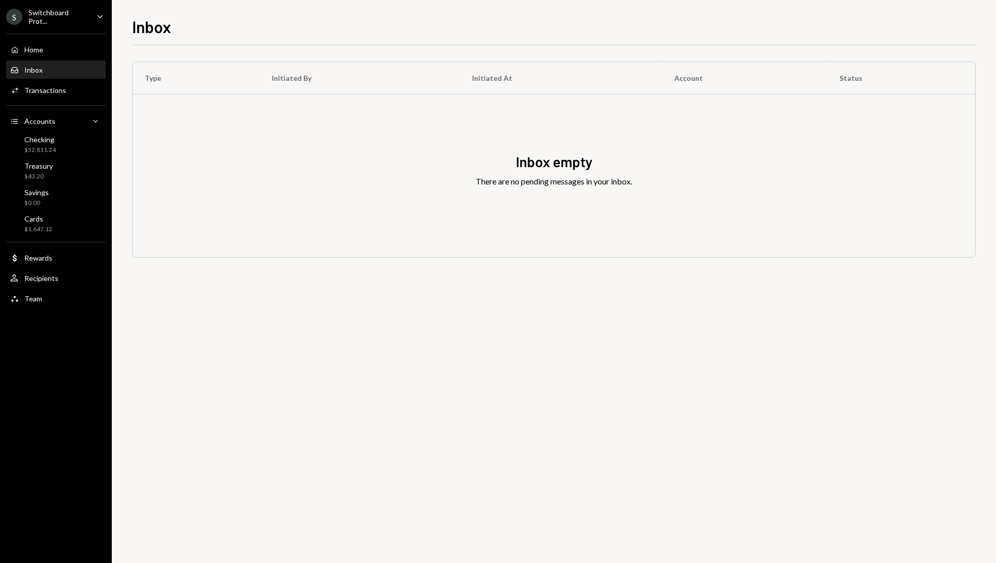
click at [65, 100] on div "Home Home Inbox Inbox Activities Transactions Accounts Accounts Caret Down Chec…" at bounding box center [56, 168] width 112 height 282
click at [67, 86] on div "Activities Transactions" at bounding box center [55, 90] width 91 height 9
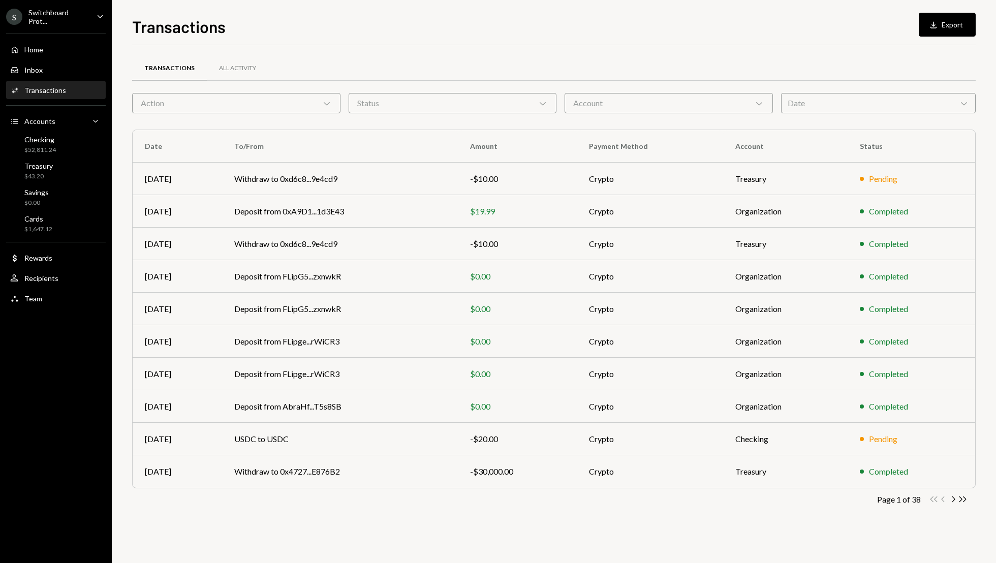
click at [915, 184] on div "Pending" at bounding box center [911, 179] width 103 height 12
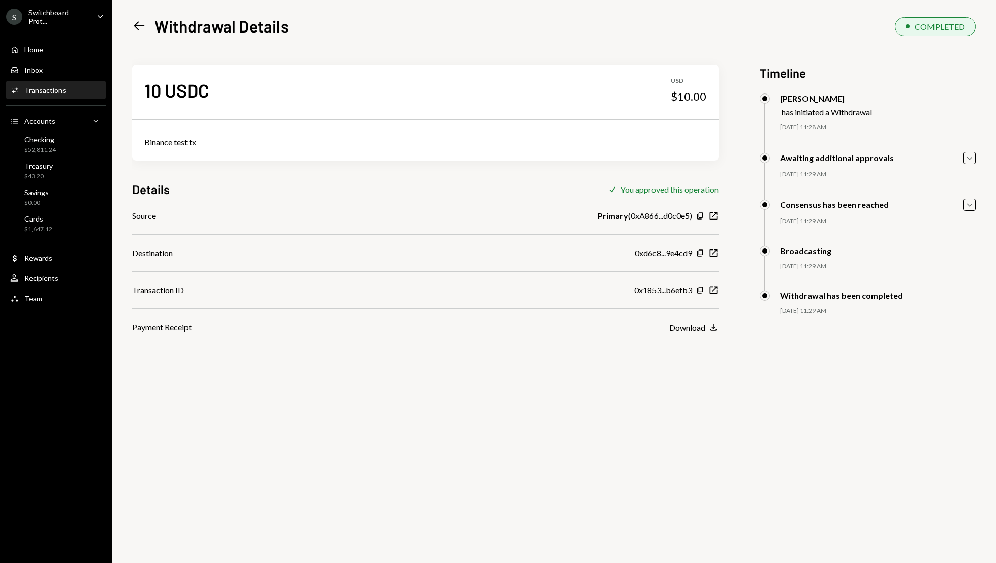
click at [707, 287] on div "Copy New Window" at bounding box center [707, 290] width 22 height 10
click at [718, 292] on div "Copy New Window" at bounding box center [707, 290] width 22 height 10
click at [713, 291] on icon "button" at bounding box center [714, 291] width 8 height 8
click at [146, 27] on icon "Left Arrow" at bounding box center [139, 26] width 14 height 14
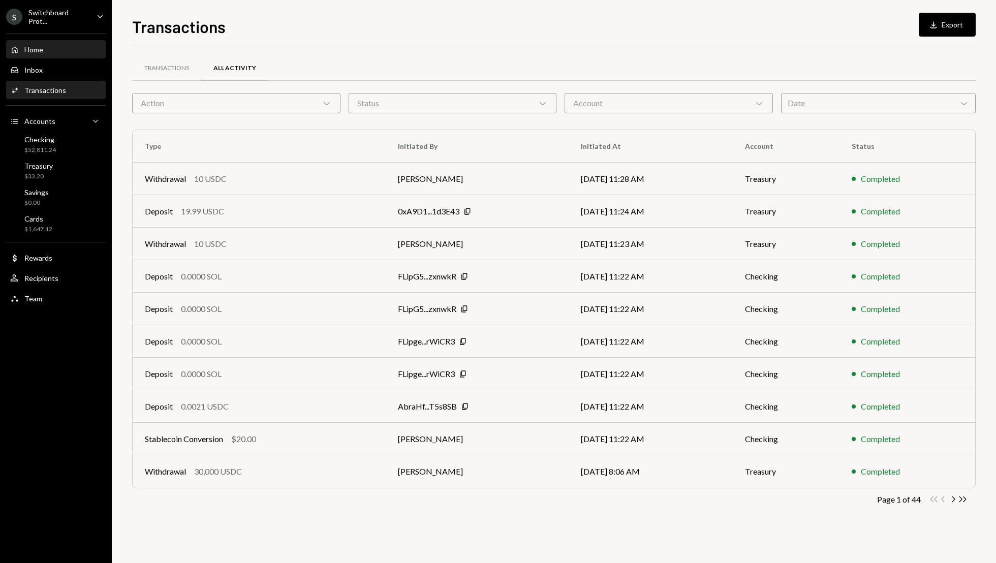
click at [53, 53] on div "Home Home" at bounding box center [55, 49] width 91 height 17
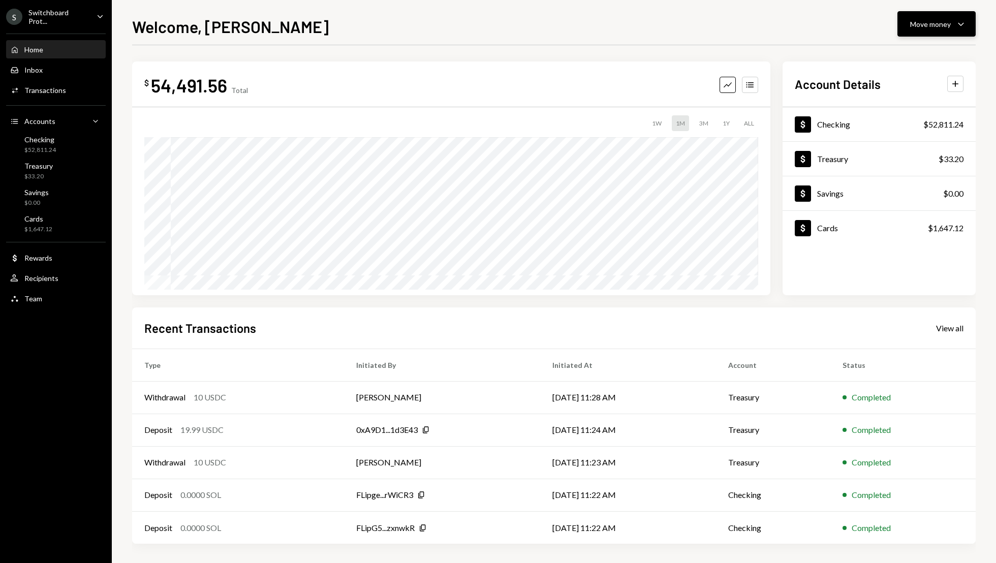
click at [923, 20] on div "Move money" at bounding box center [930, 24] width 41 height 11
click at [928, 93] on div "Deposit Deposit" at bounding box center [921, 100] width 102 height 23
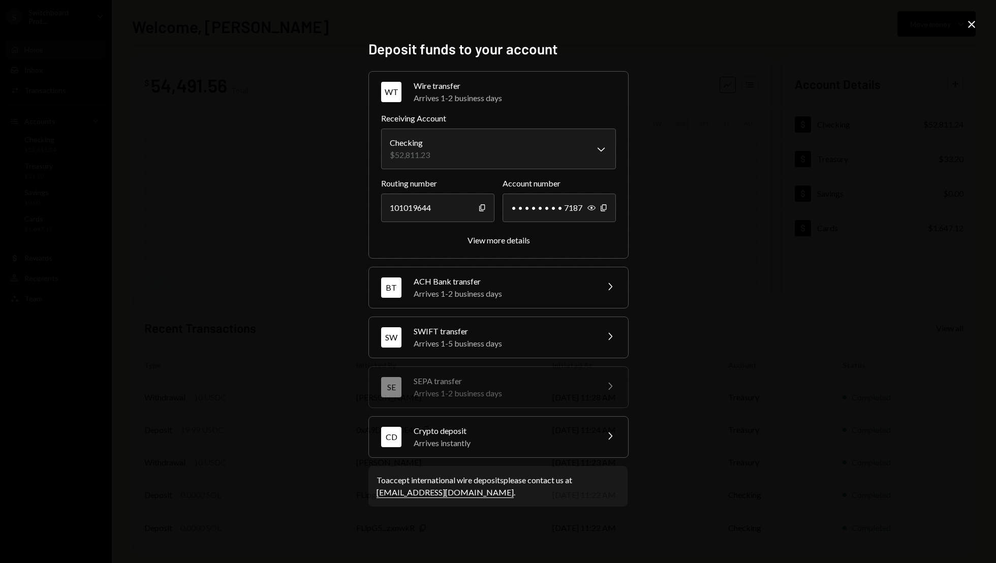
click at [598, 435] on div "CD Crypto deposit Arrives instantly Chevron Right" at bounding box center [498, 437] width 259 height 41
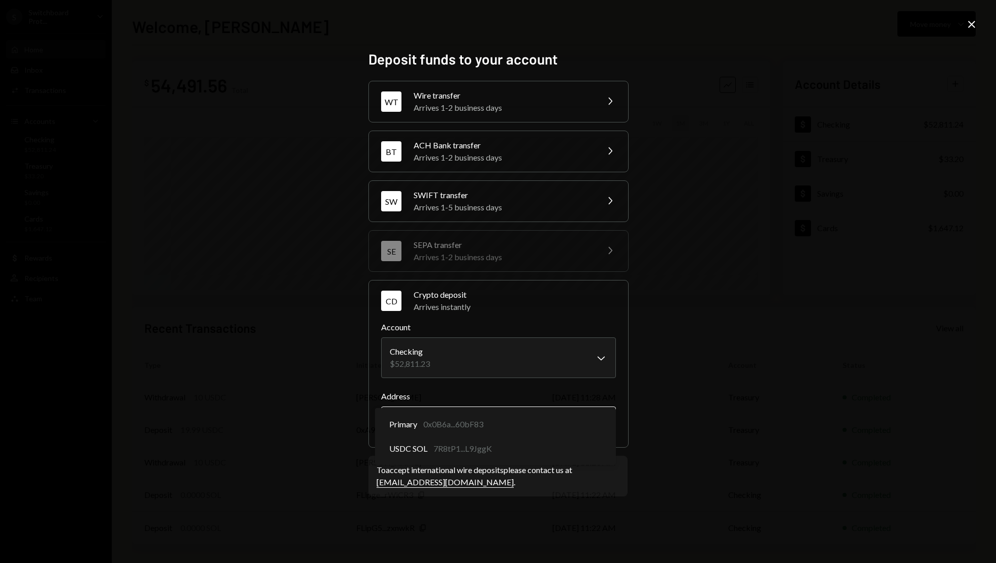
click at [533, 413] on body "S Switchboard Prot... Caret Down Home Home Inbox Inbox Activities Transactions …" at bounding box center [498, 281] width 996 height 563
select select "**********"
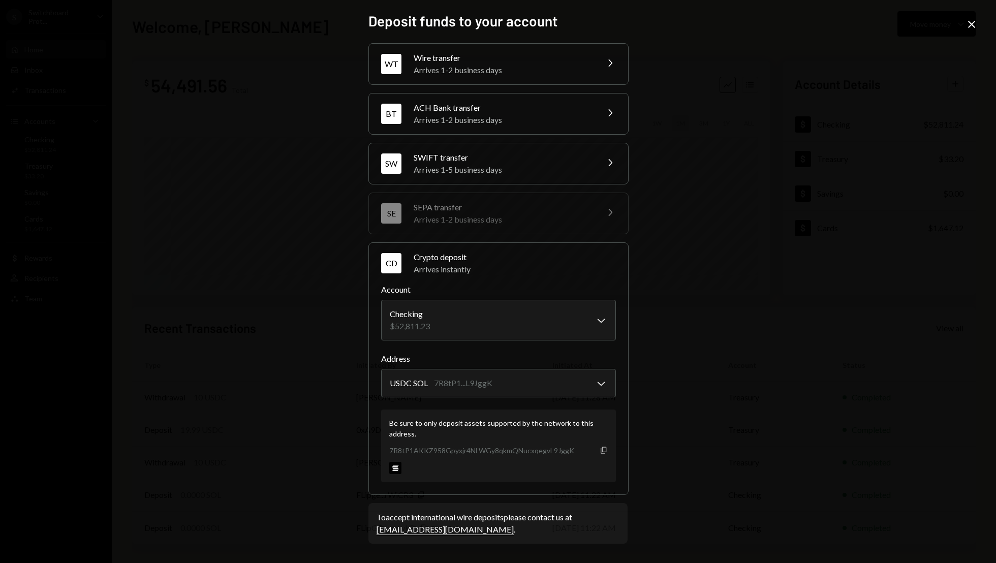
click at [605, 447] on icon "Copy" at bounding box center [604, 450] width 8 height 8
click at [967, 23] on icon "Close" at bounding box center [972, 24] width 12 height 12
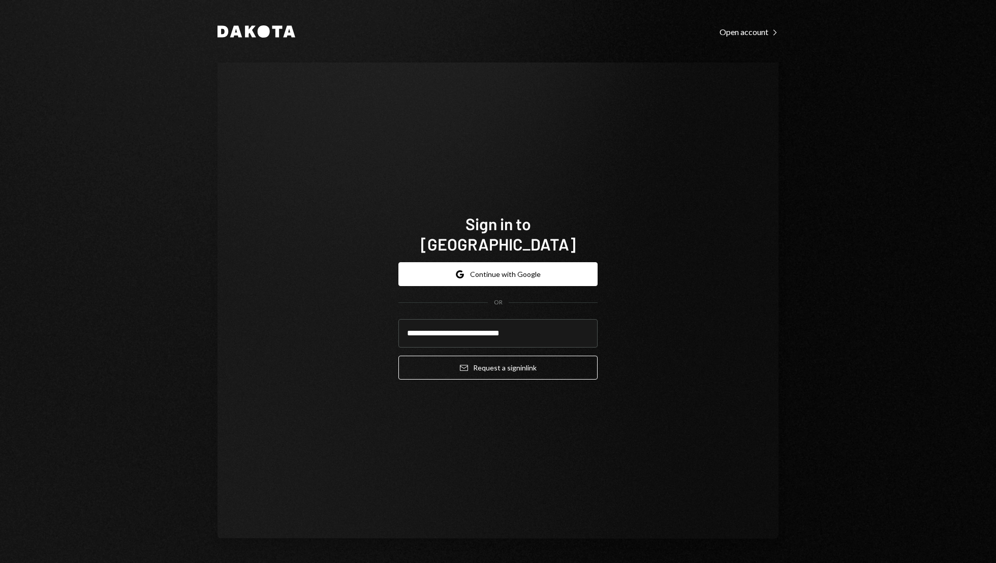
type input "**********"
click at [398, 356] on button "Email Request a sign in link" at bounding box center [497, 368] width 199 height 24
